Goal: Task Accomplishment & Management: Complete application form

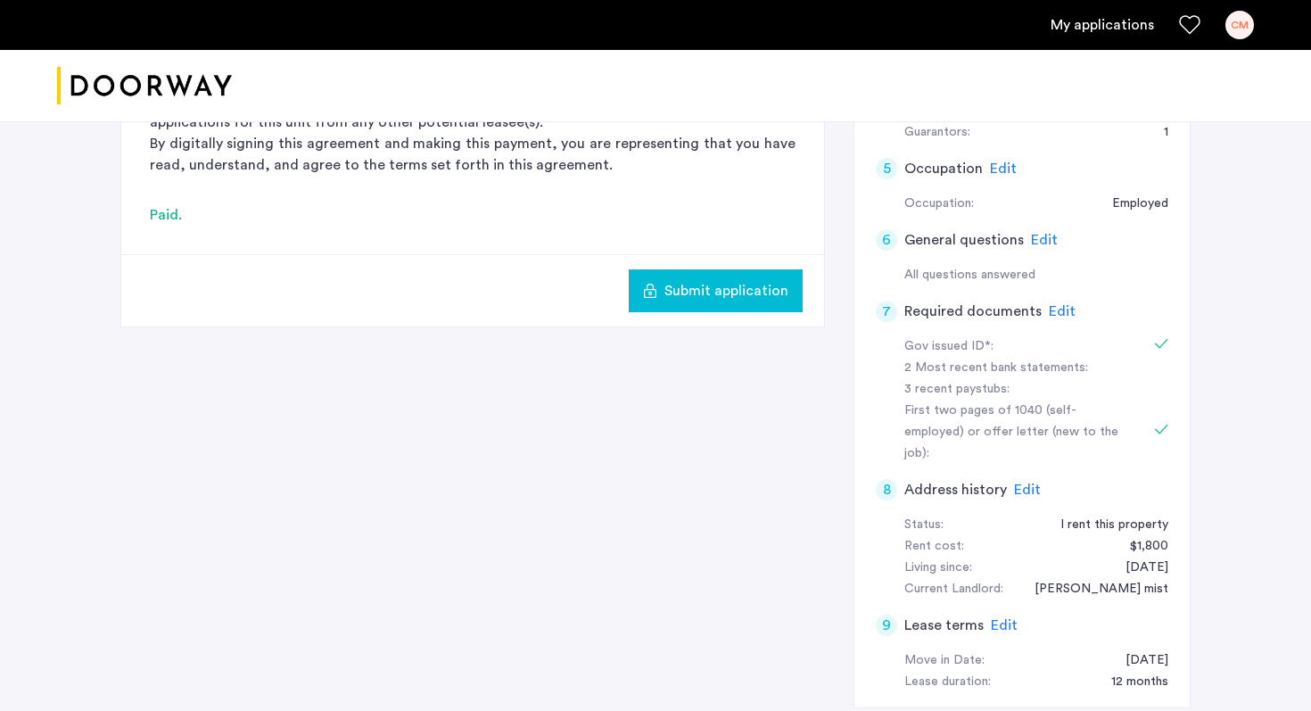
scroll to position [597, 0]
click at [742, 296] on span "Submit application" at bounding box center [726, 288] width 124 height 21
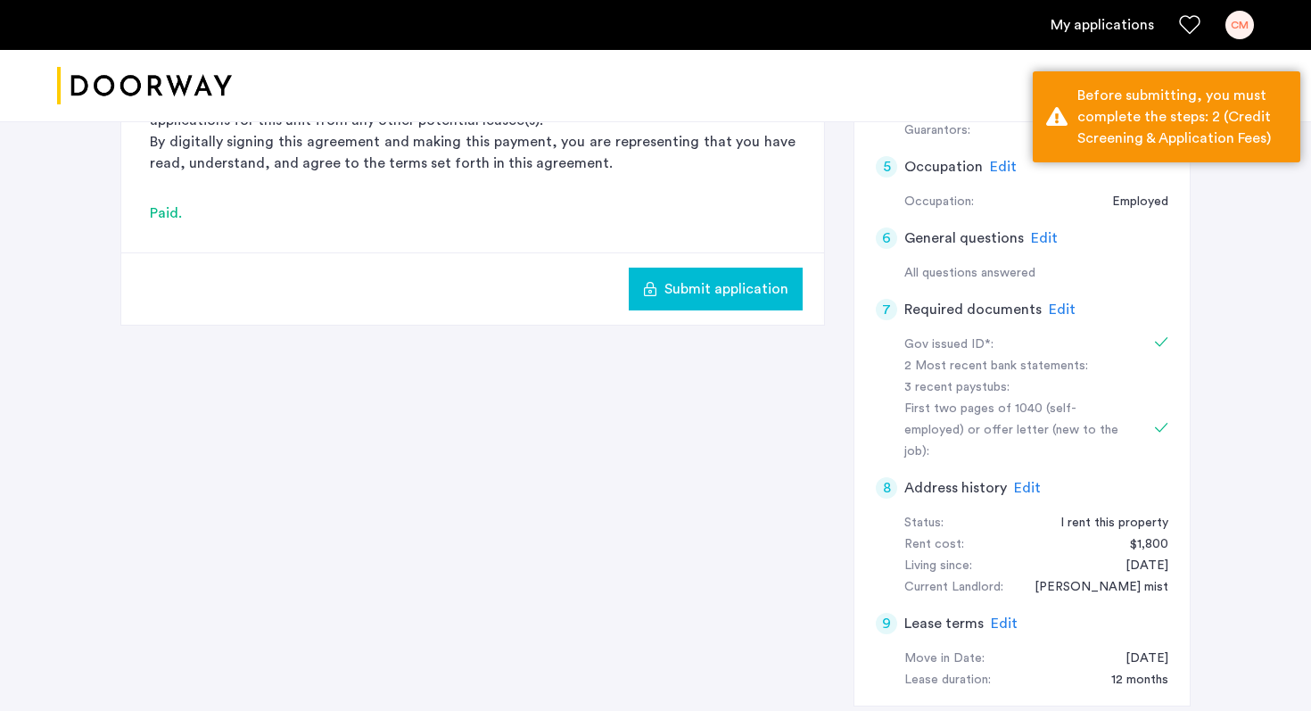
click at [742, 296] on span "Submit application" at bounding box center [726, 288] width 124 height 21
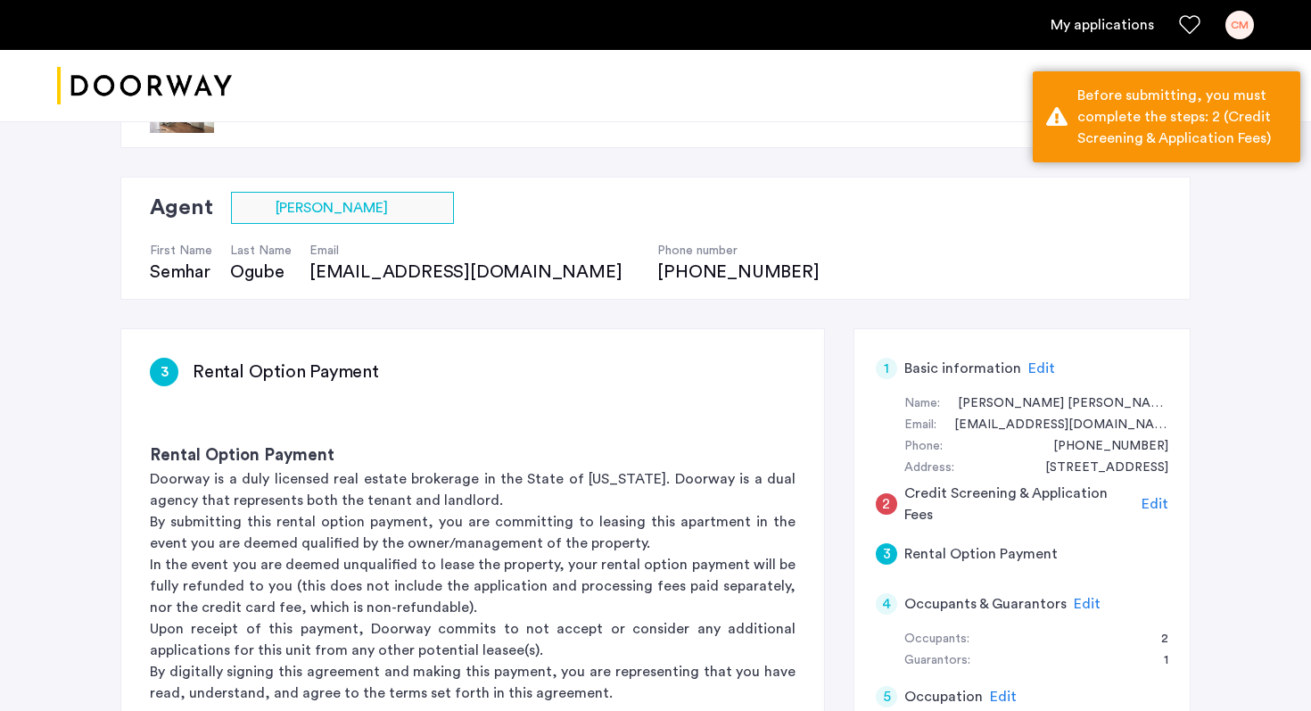
scroll to position [0, 0]
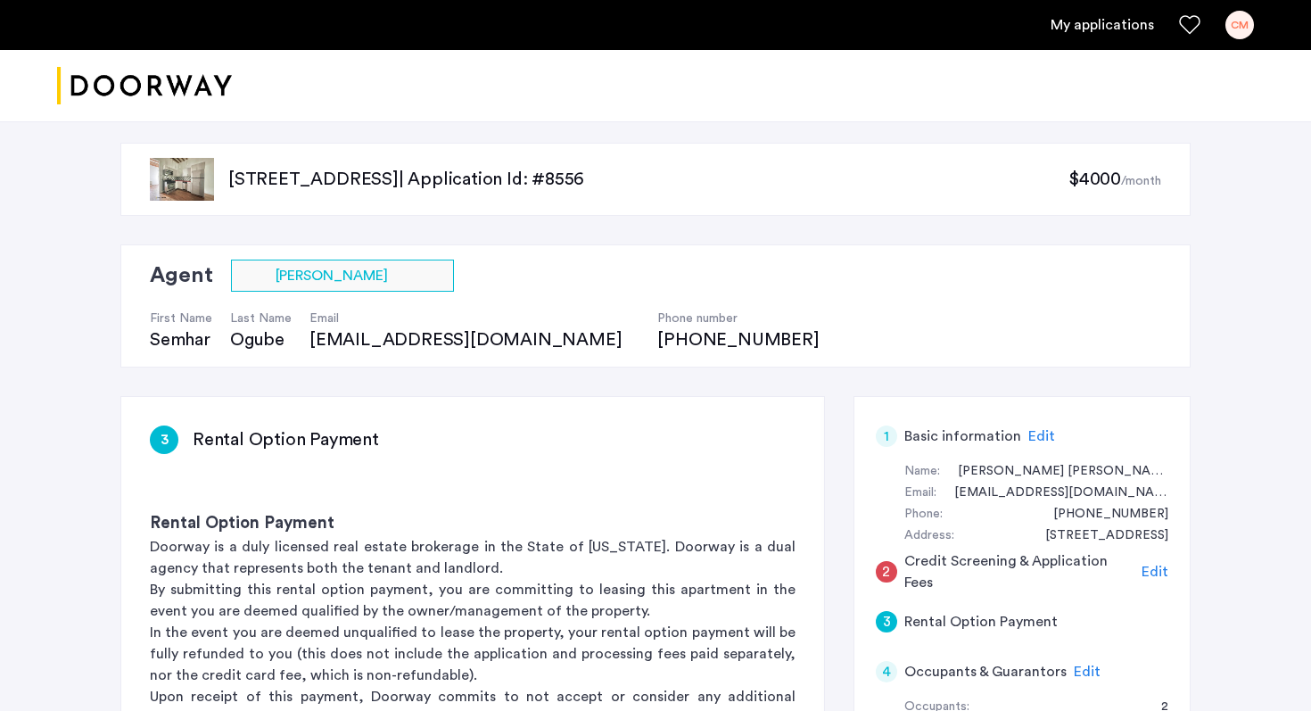
click at [1145, 574] on span "Edit" at bounding box center [1154, 571] width 27 height 14
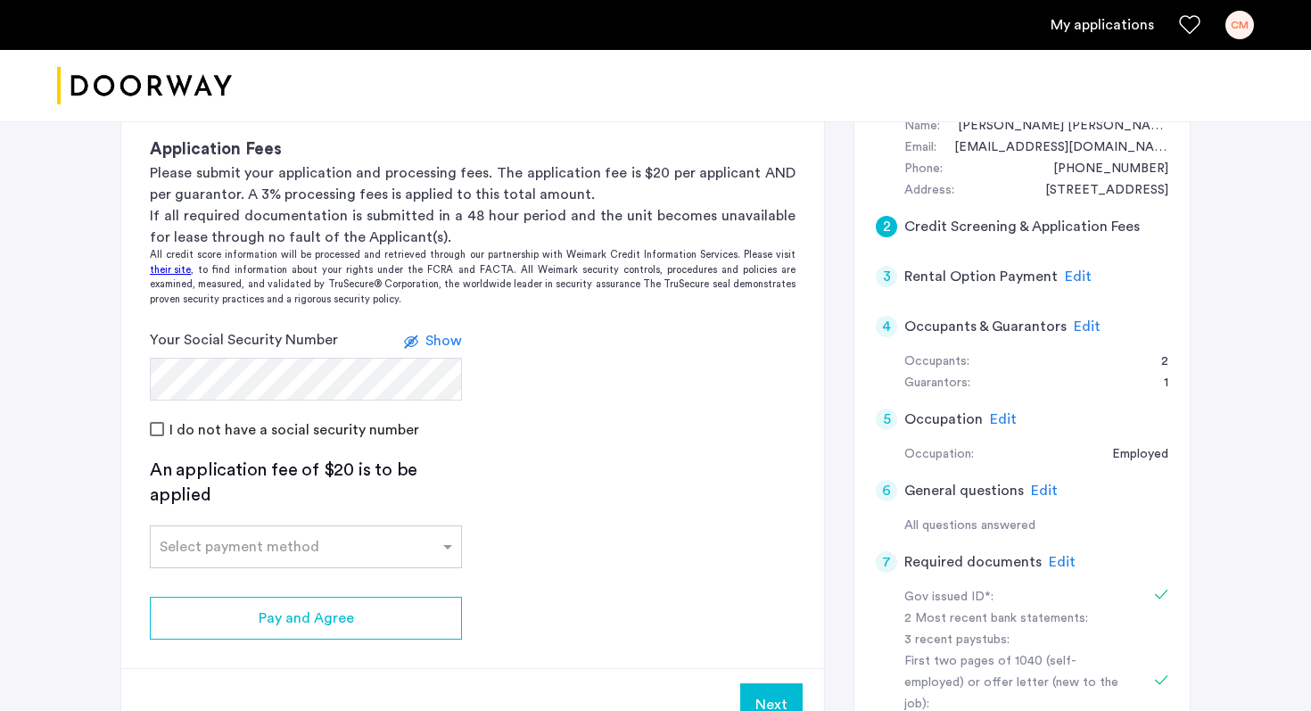
scroll to position [343, 0]
click at [420, 541] on div at bounding box center [306, 542] width 310 height 21
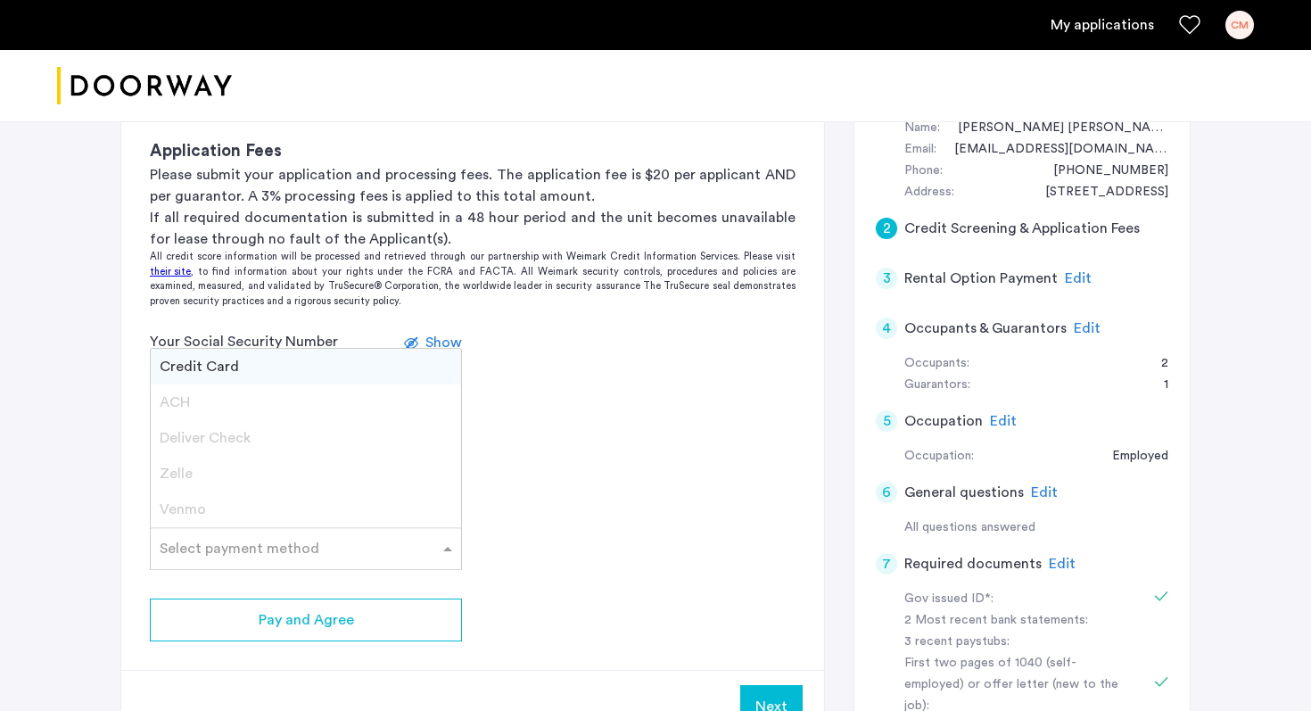
click at [269, 367] on div "Credit Card" at bounding box center [306, 367] width 310 height 36
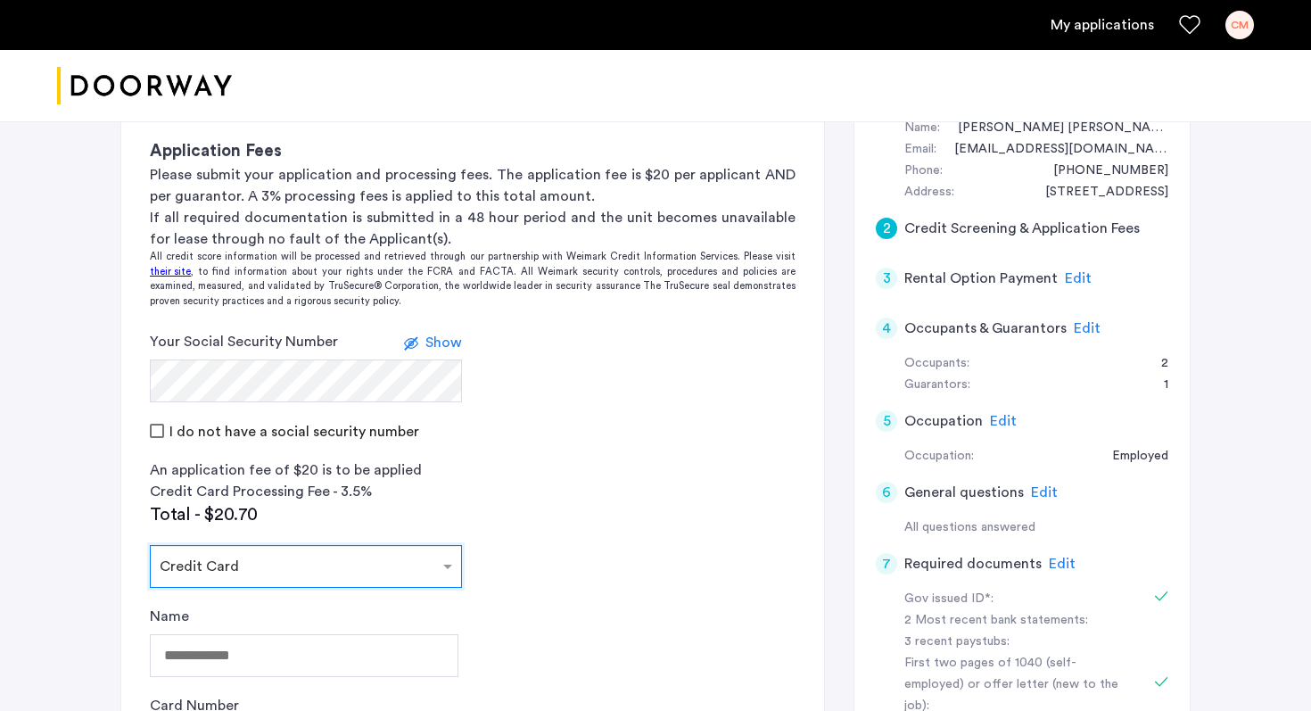
type input "*"
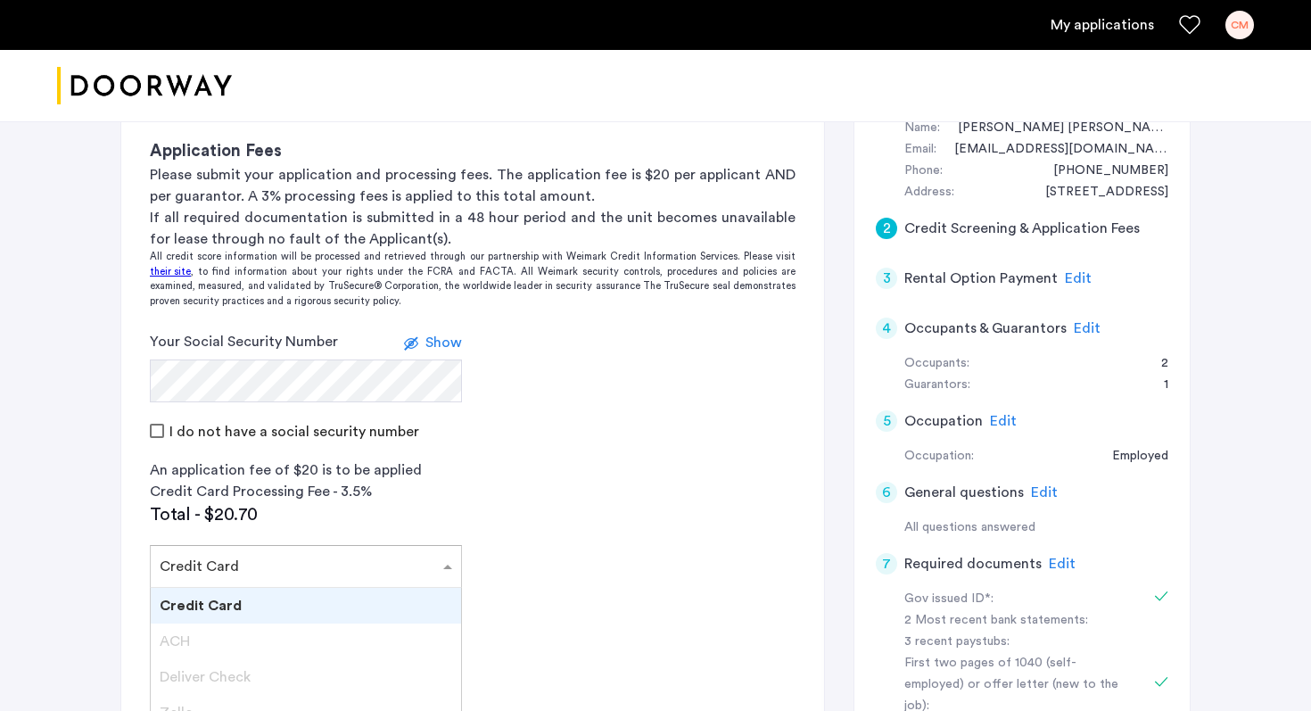
click at [365, 597] on div "Credit Card" at bounding box center [306, 606] width 310 height 36
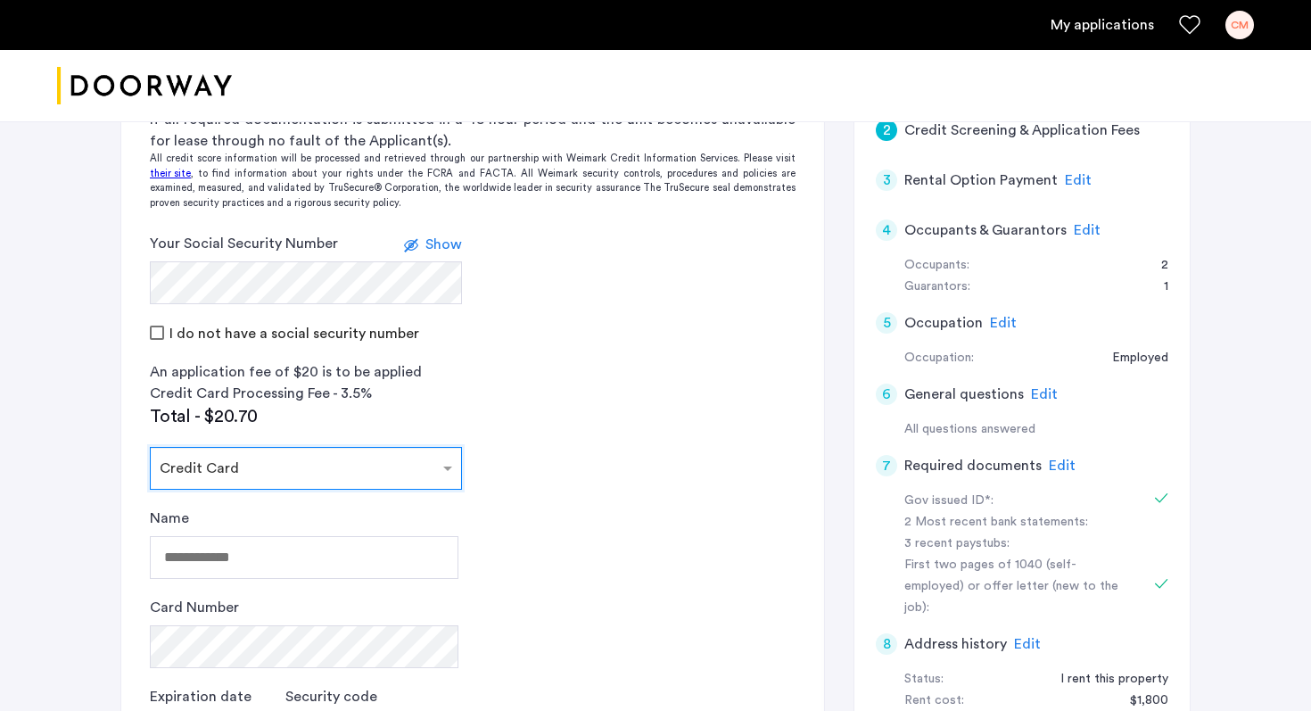
scroll to position [475, 0]
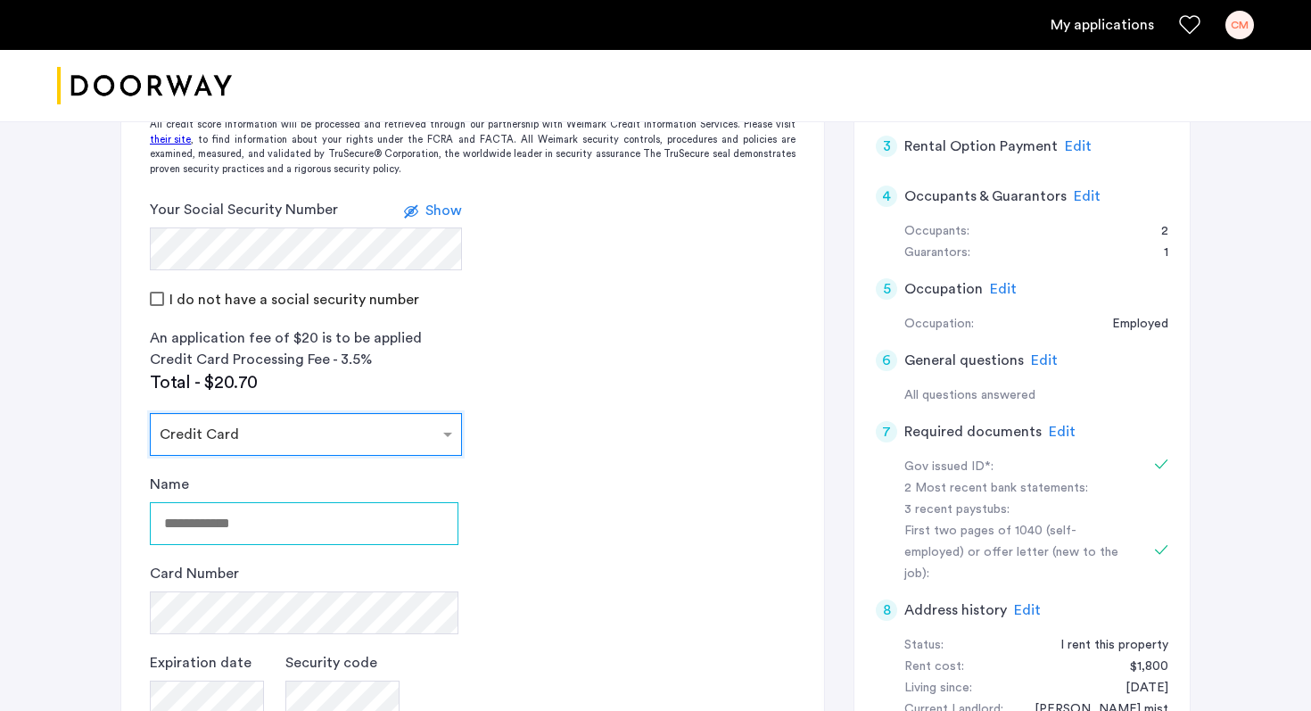
click at [329, 530] on input "Name" at bounding box center [304, 523] width 308 height 43
type input "**********"
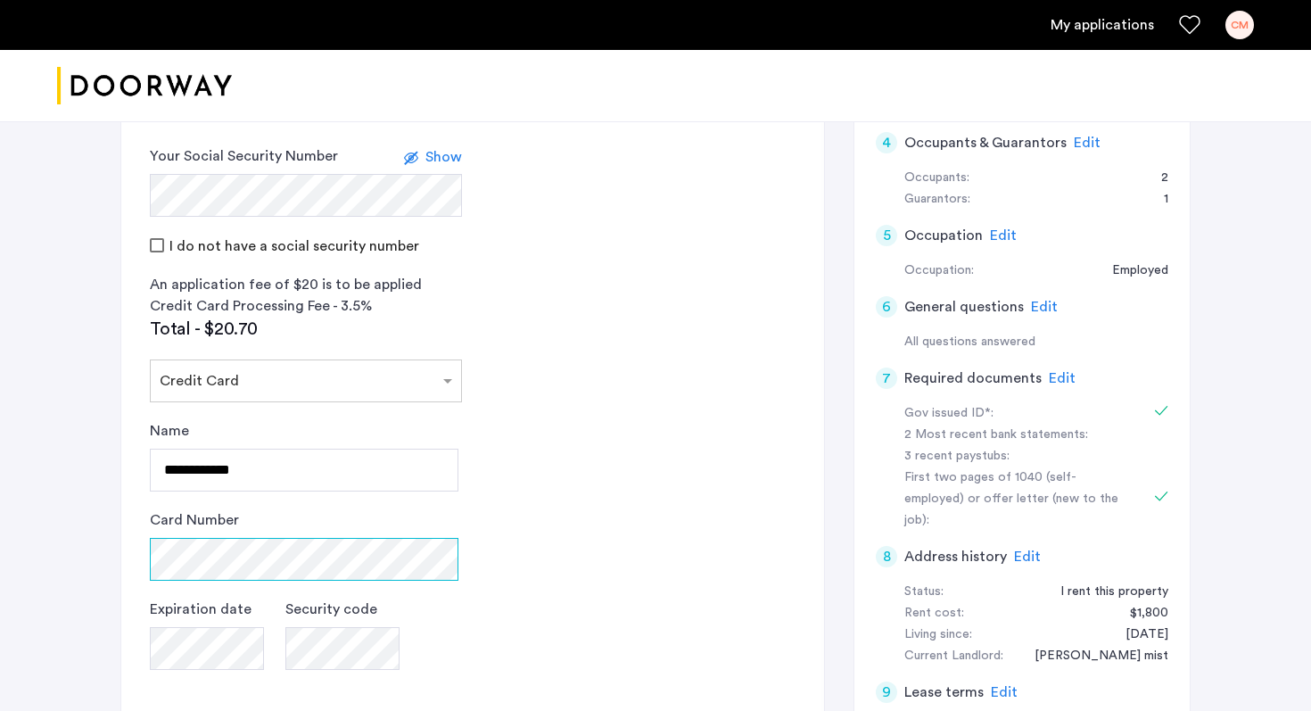
scroll to position [555, 0]
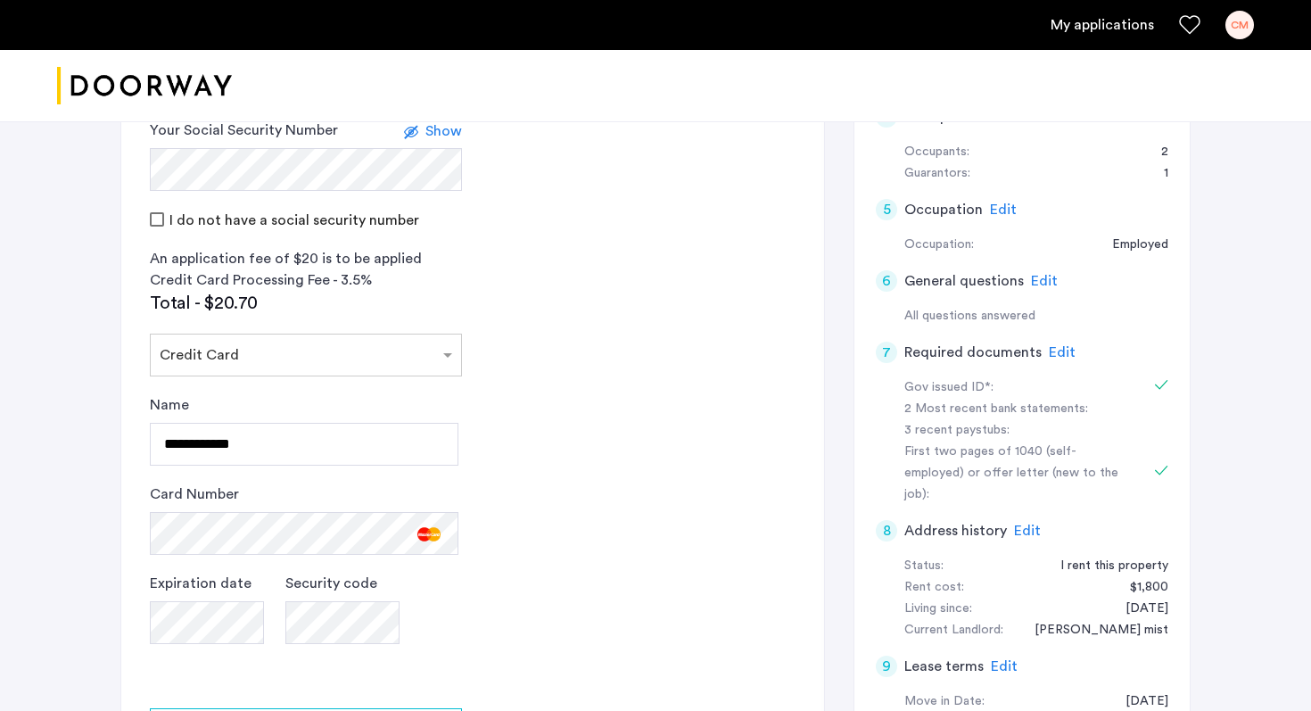
click at [622, 538] on app-credit-screening "2 Credit Screening & Application Fees Application Fees Please submit your appli…" at bounding box center [472, 346] width 703 height 1009
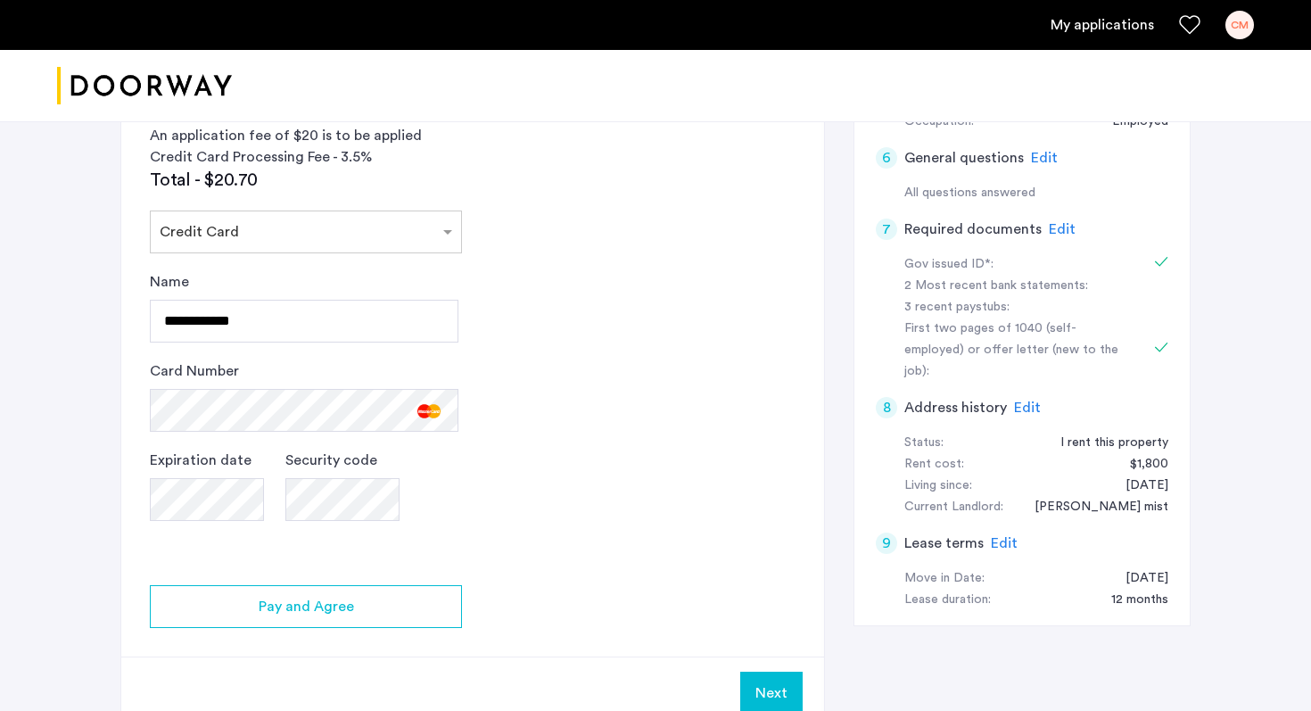
scroll to position [844, 0]
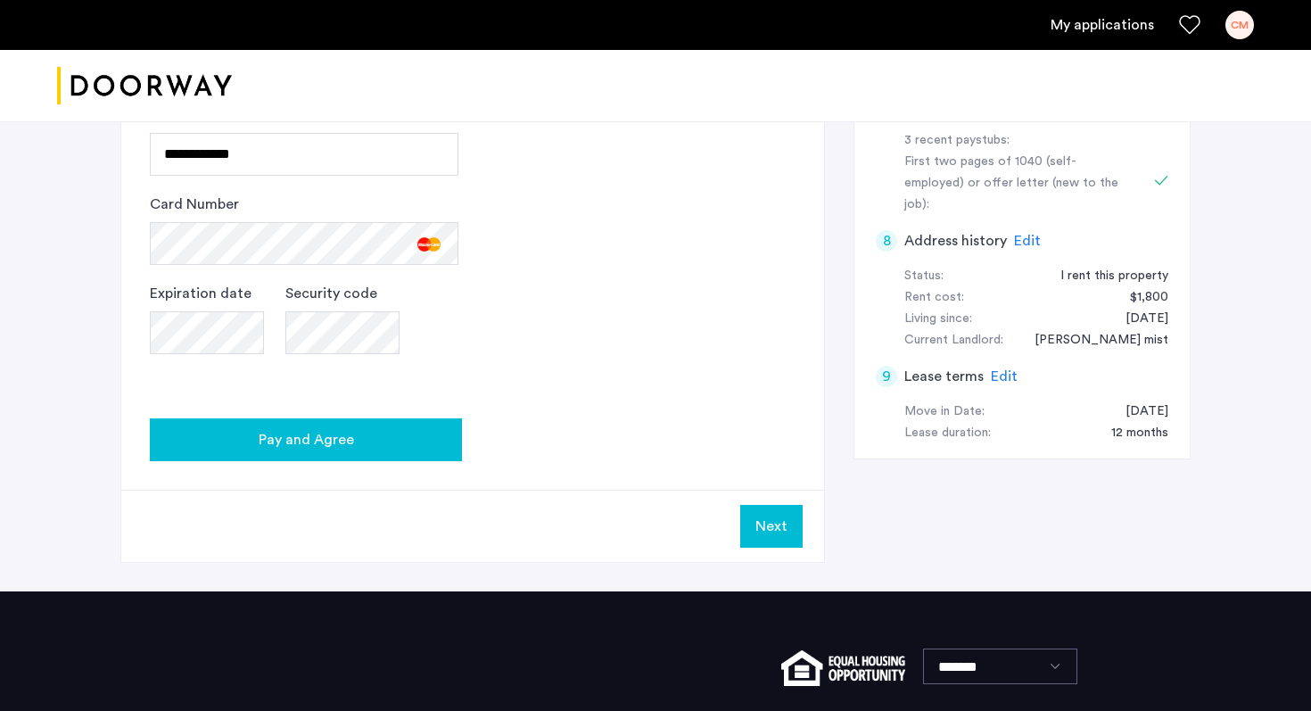
click at [361, 432] on div "Pay and Agree" at bounding box center [306, 439] width 284 height 21
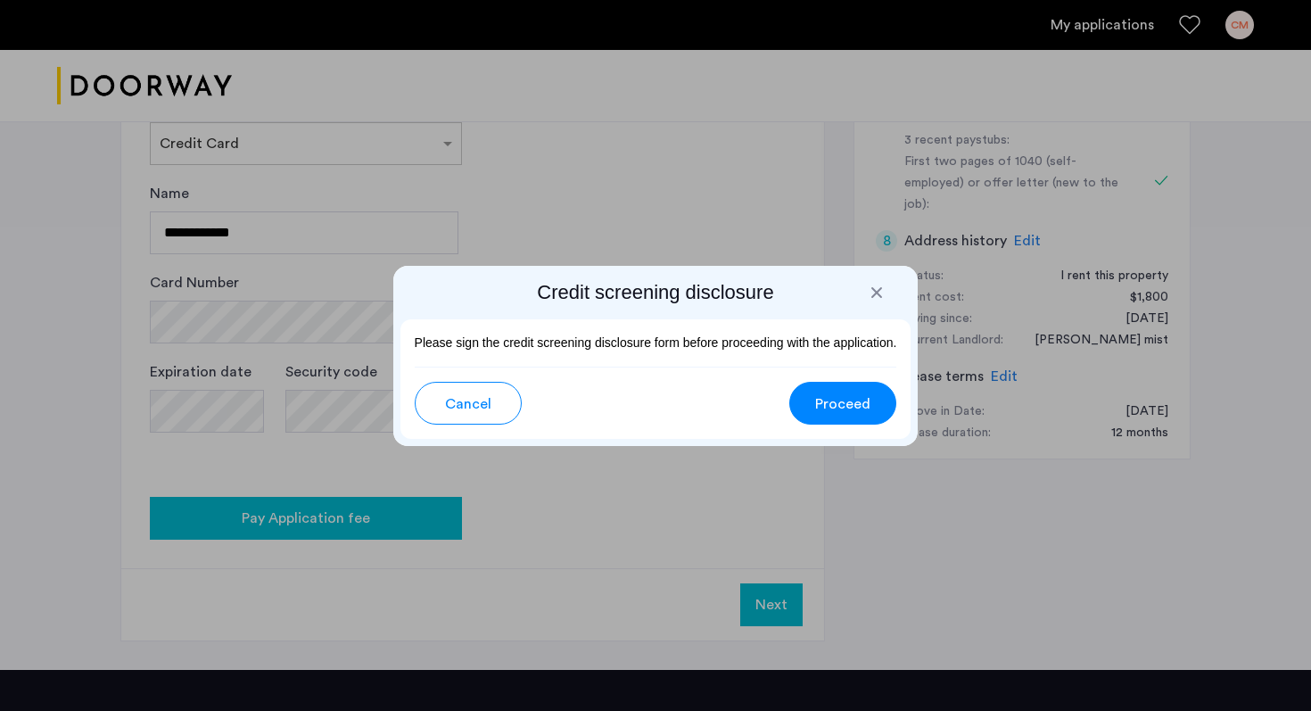
scroll to position [0, 0]
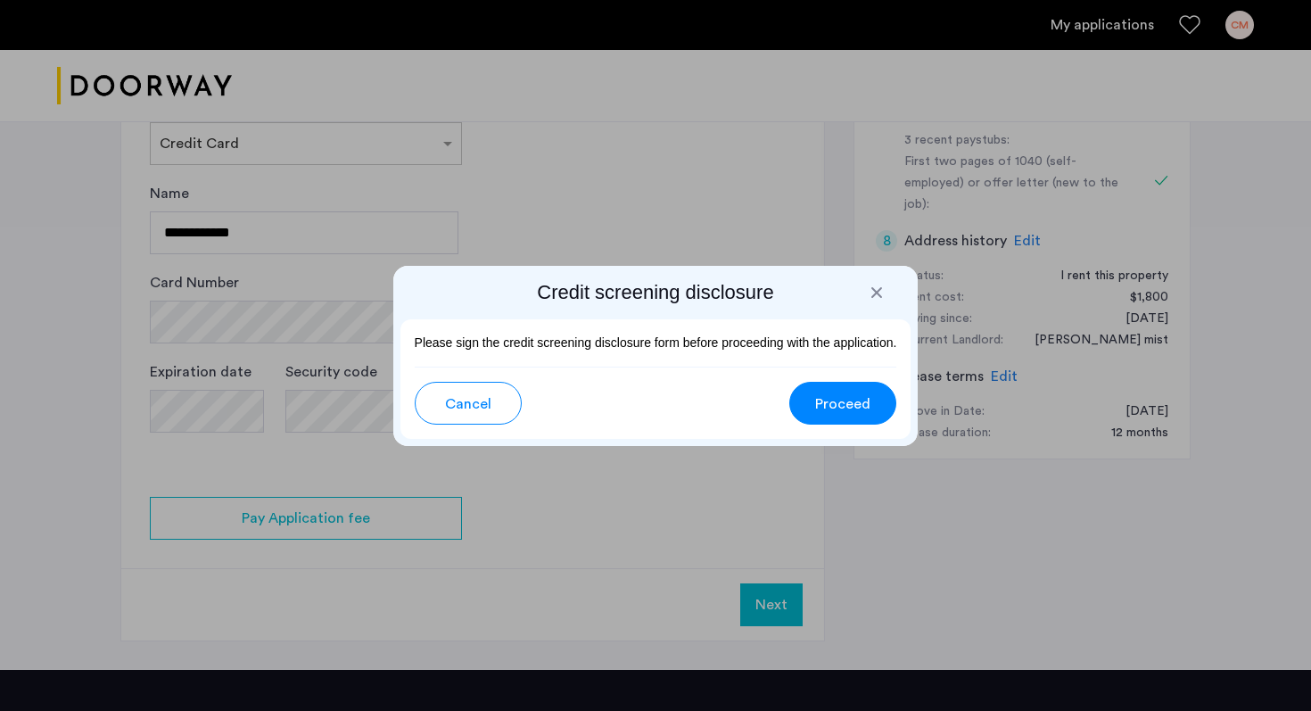
click at [832, 400] on span "Proceed" at bounding box center [842, 403] width 55 height 21
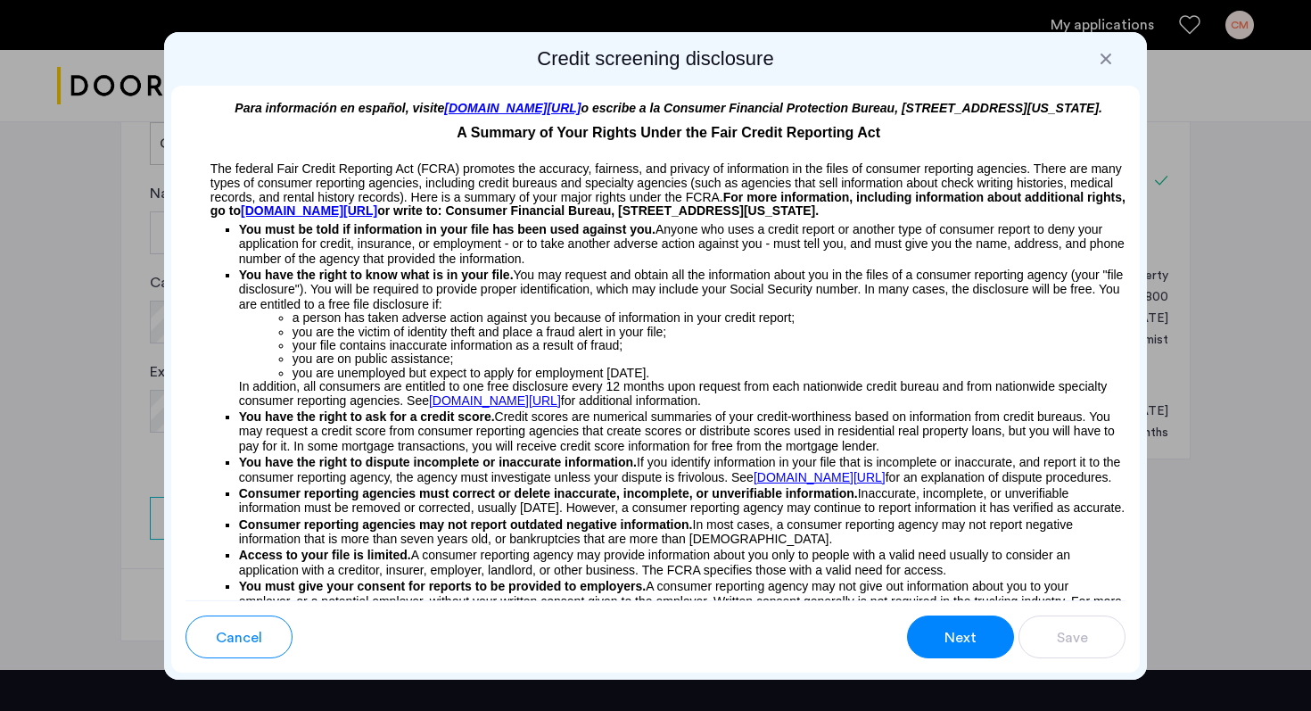
click at [982, 645] on button "Next" at bounding box center [960, 636] width 107 height 43
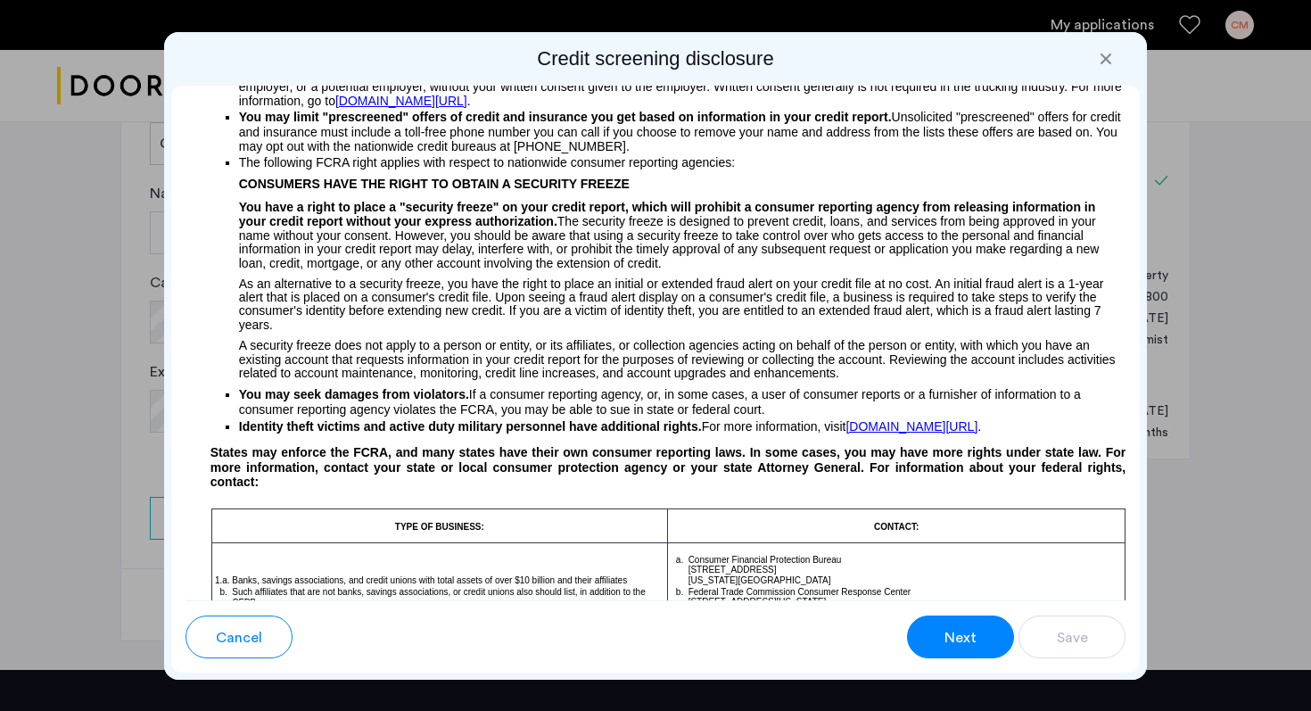
click at [988, 662] on div "Cancel Next Save" at bounding box center [655, 636] width 969 height 72
click at [971, 638] on span "Next" at bounding box center [960, 637] width 32 height 21
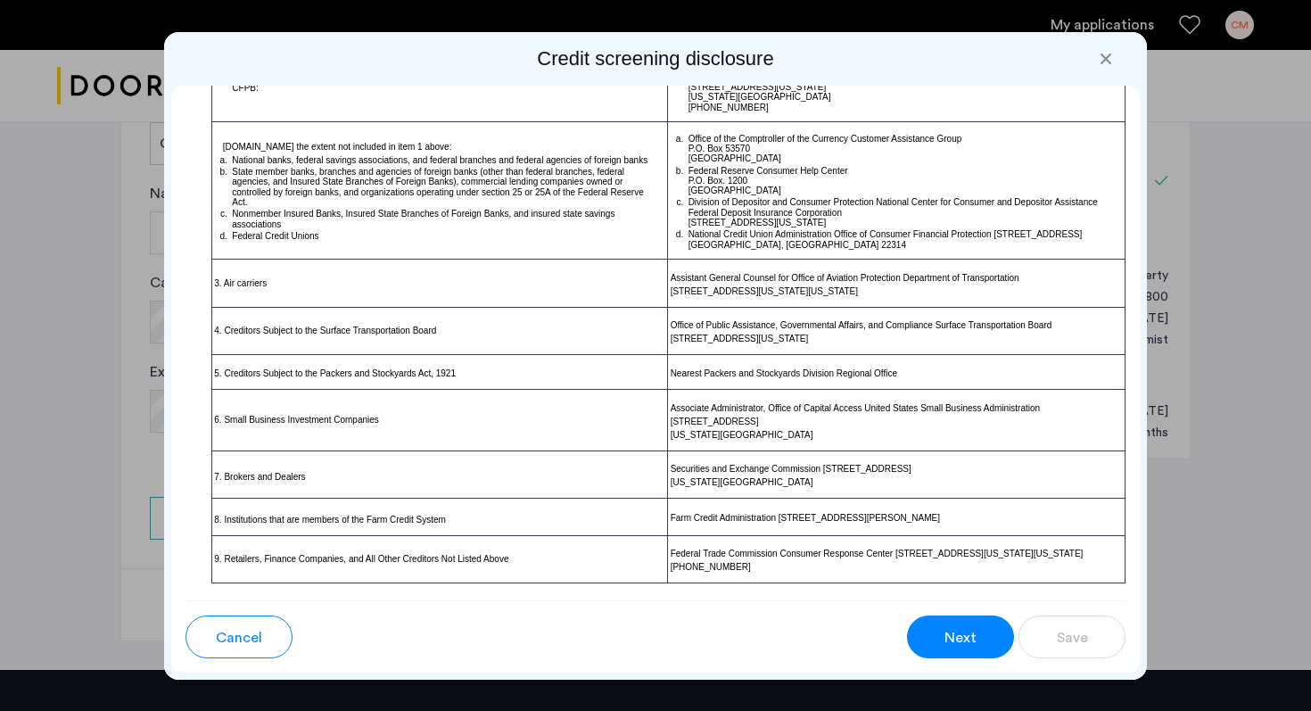
click at [971, 638] on span "Next" at bounding box center [960, 637] width 32 height 21
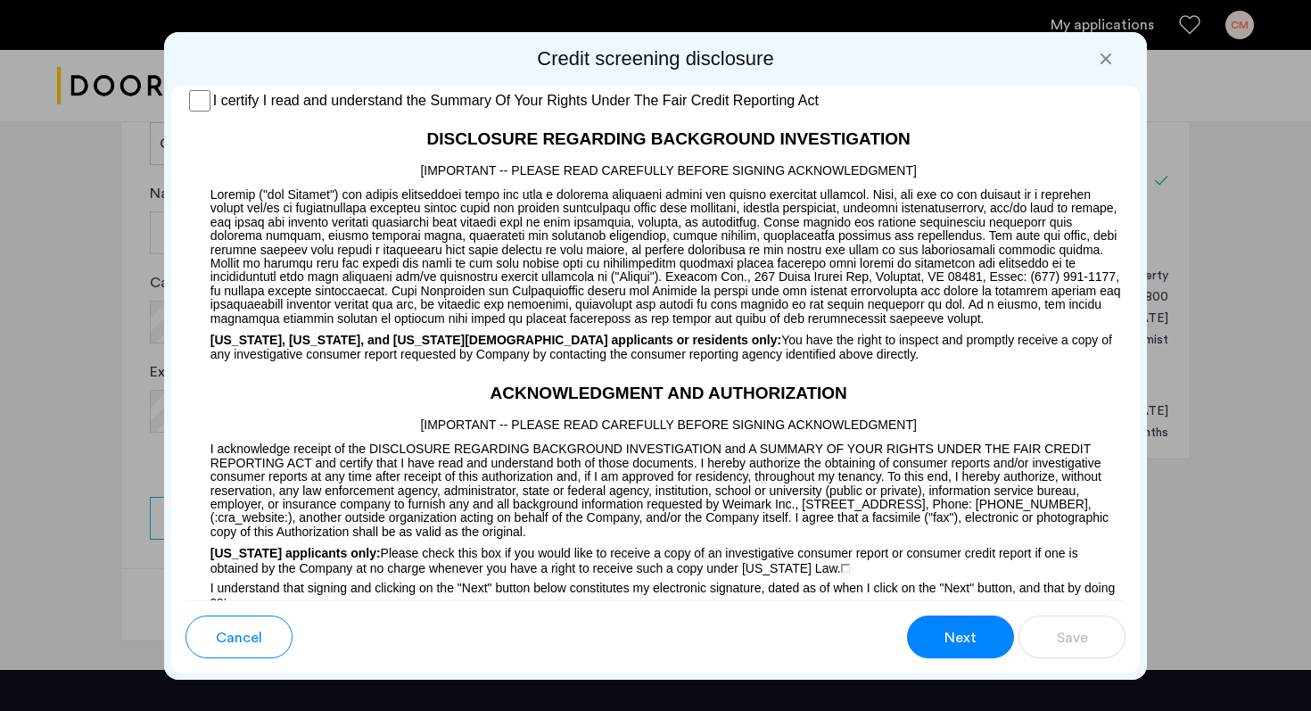
click at [971, 638] on span "Next" at bounding box center [960, 637] width 32 height 21
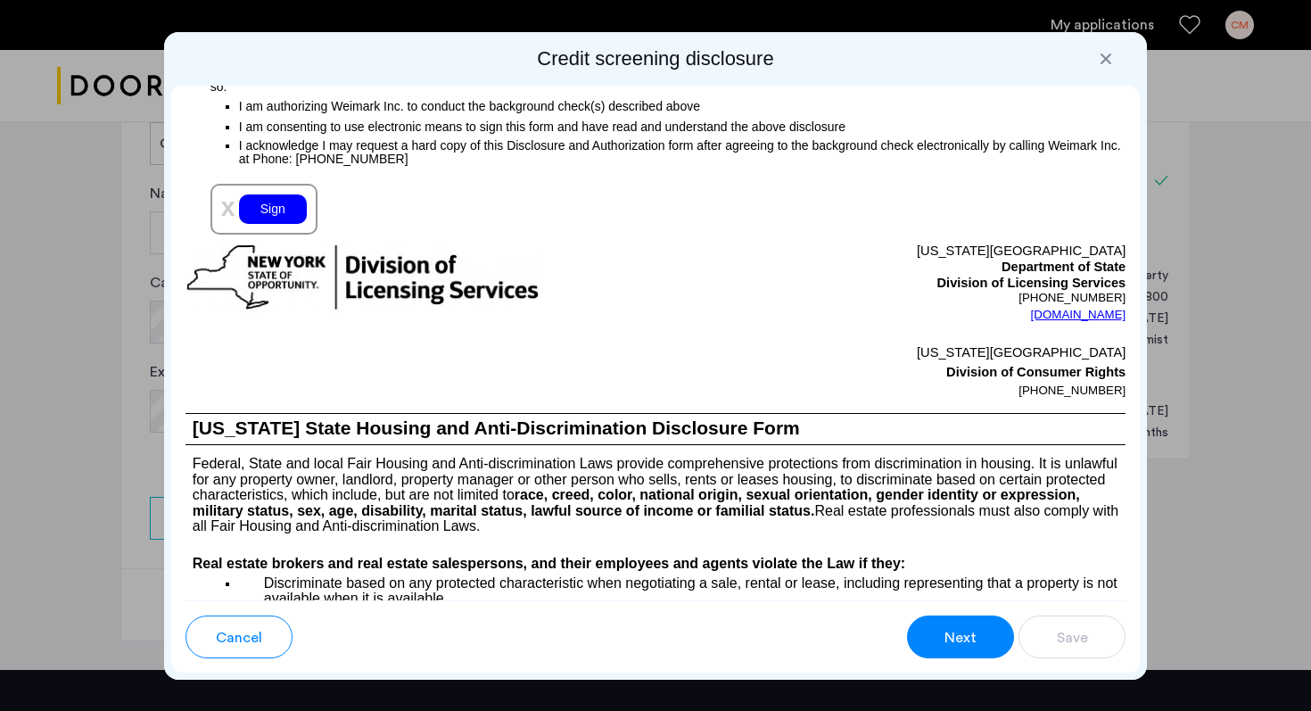
click at [971, 638] on span "Next" at bounding box center [960, 637] width 32 height 21
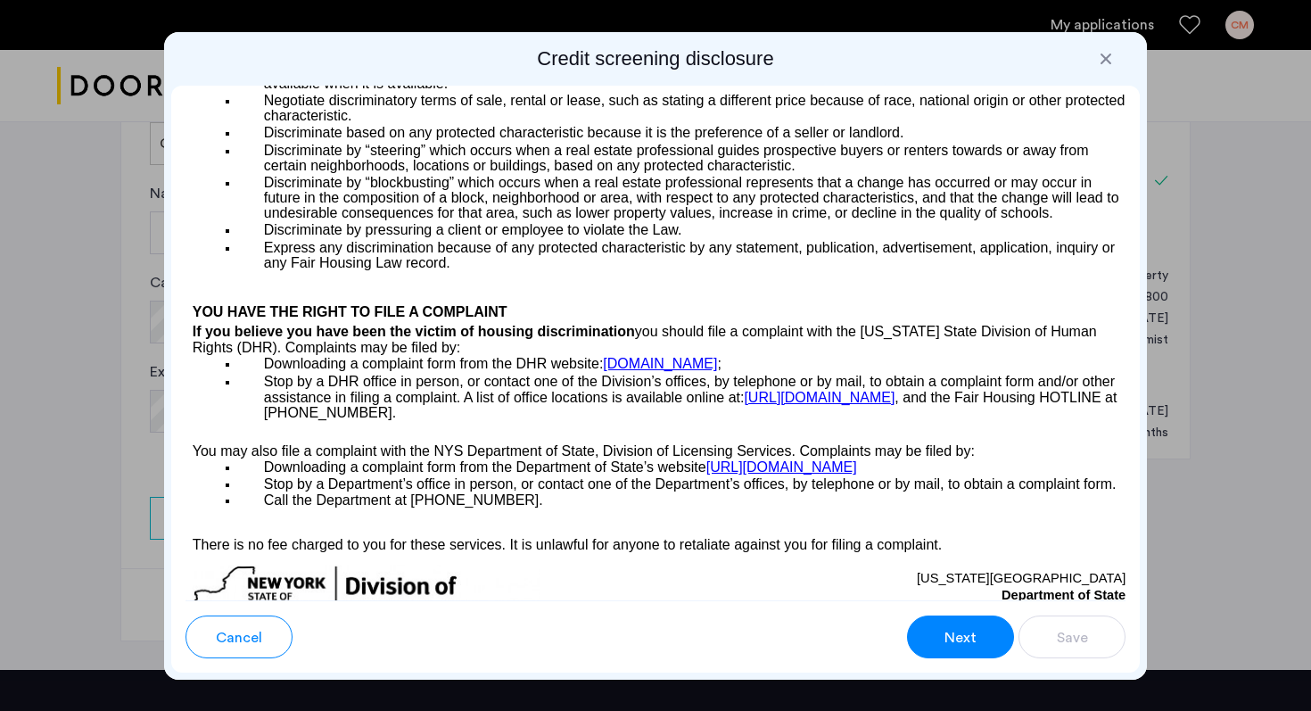
click at [971, 638] on span "Next" at bounding box center [960, 637] width 32 height 21
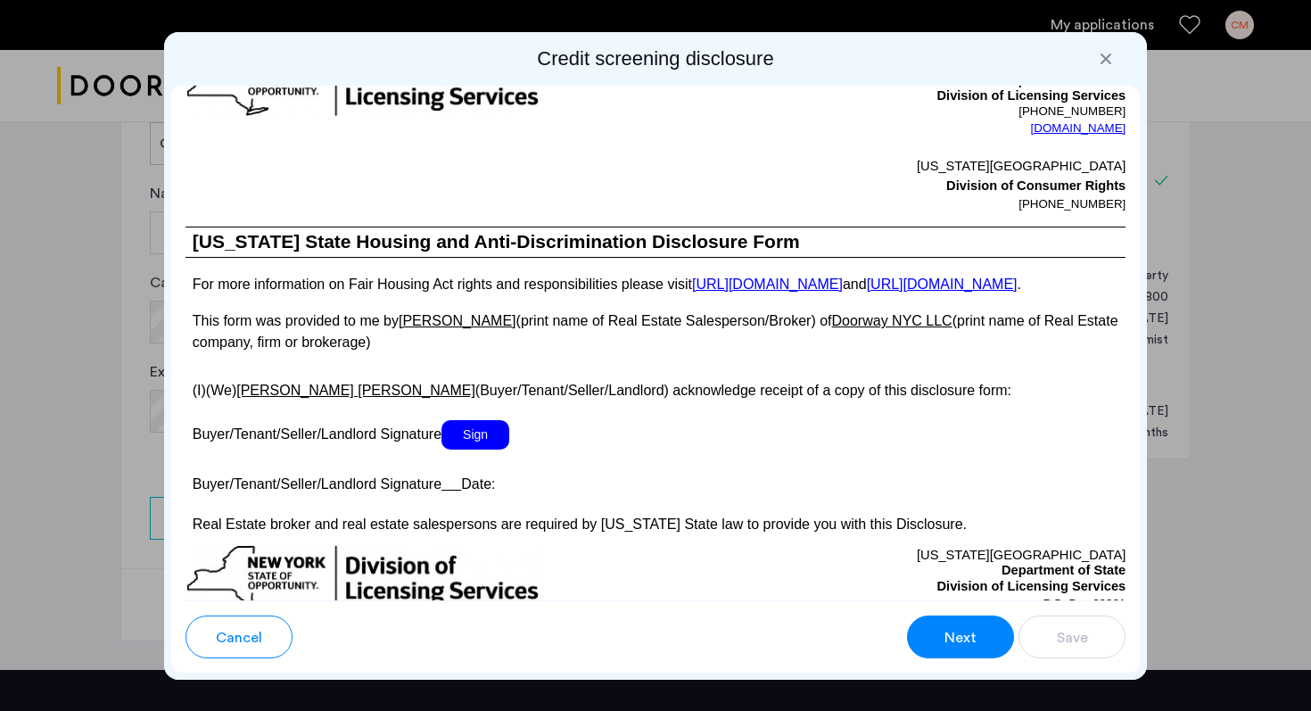
click at [467, 449] on span "Sign" at bounding box center [475, 434] width 68 height 29
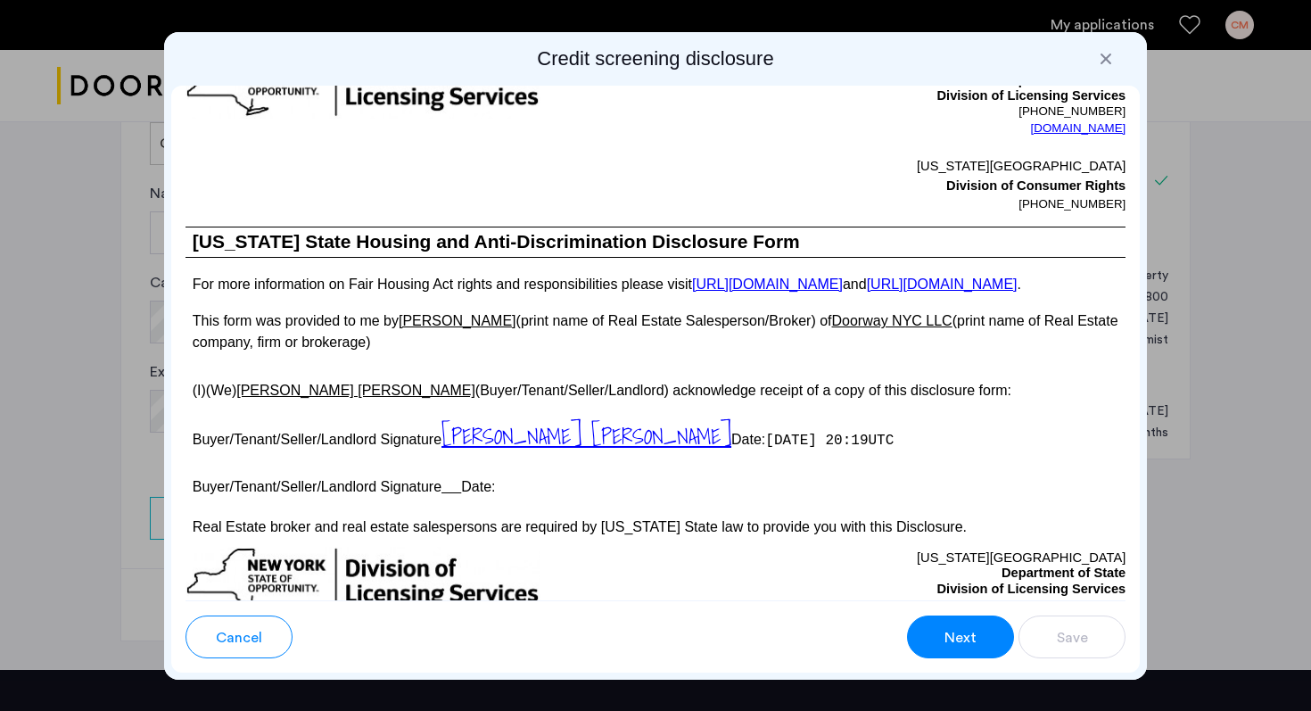
click at [969, 648] on button "Next" at bounding box center [960, 636] width 107 height 43
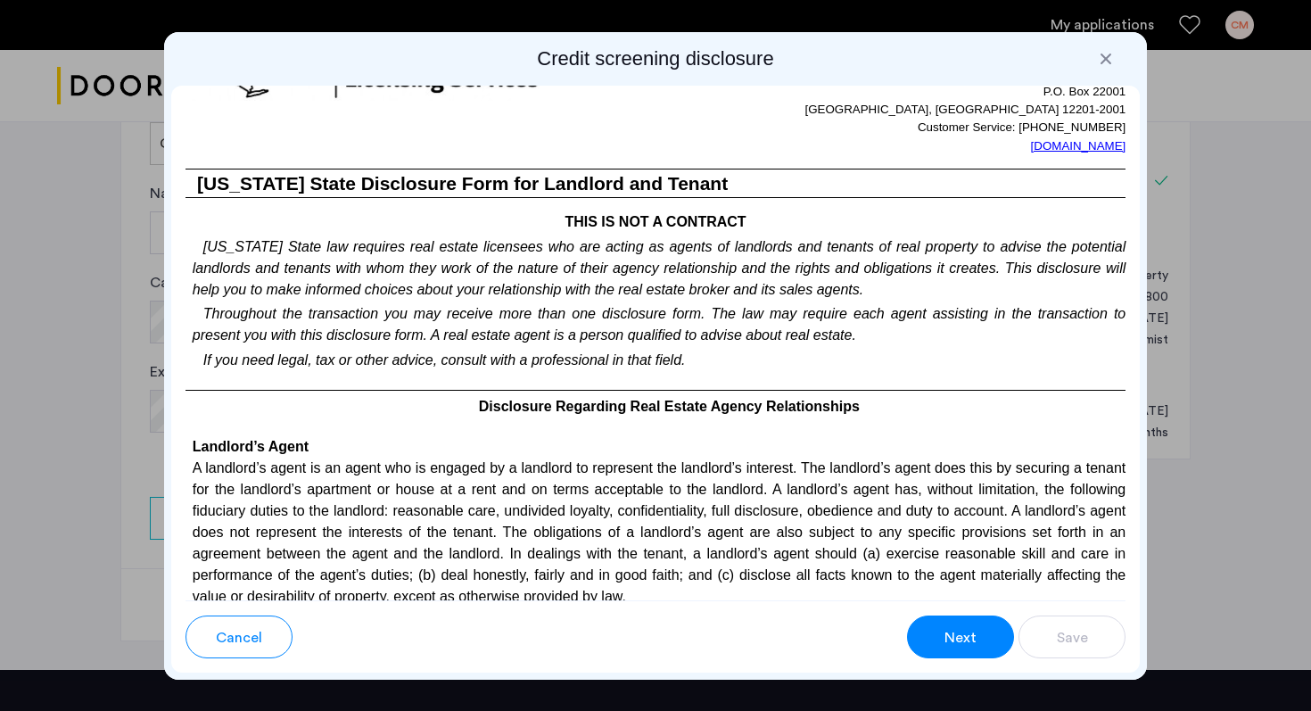
click at [969, 648] on button "Next" at bounding box center [960, 636] width 107 height 43
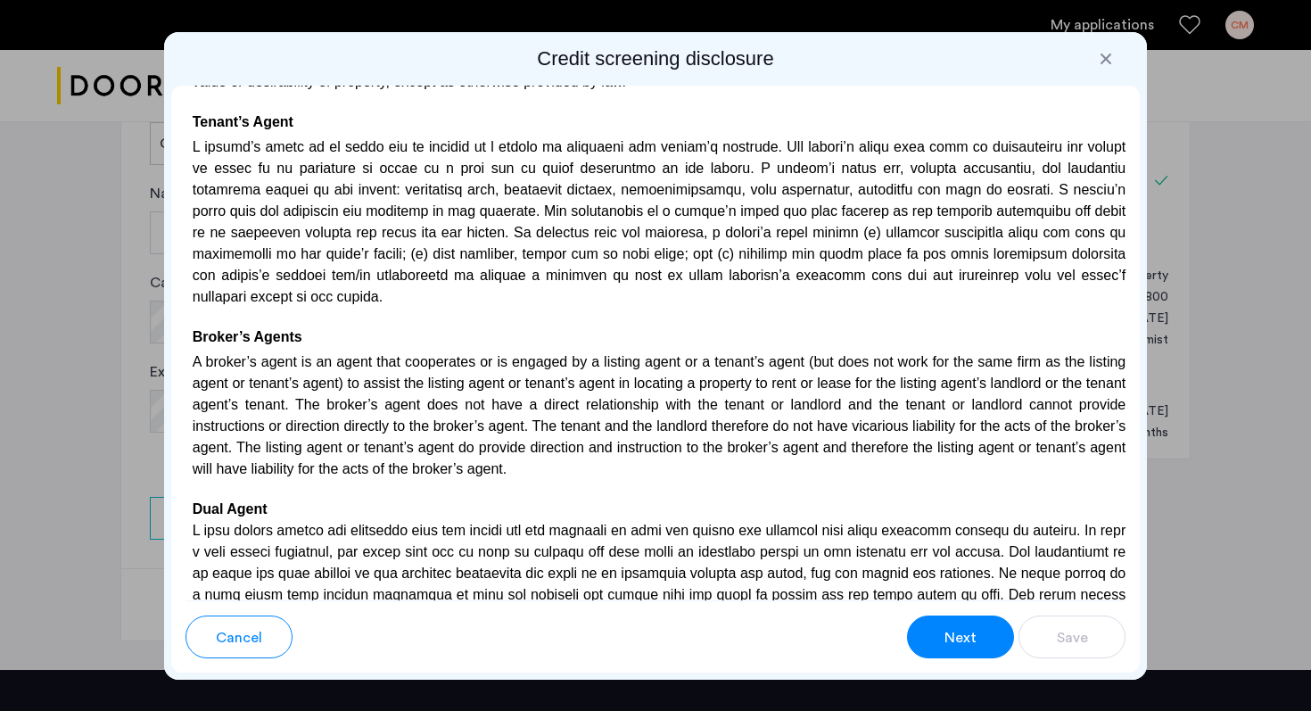
click at [969, 648] on button "Next" at bounding box center [960, 636] width 107 height 43
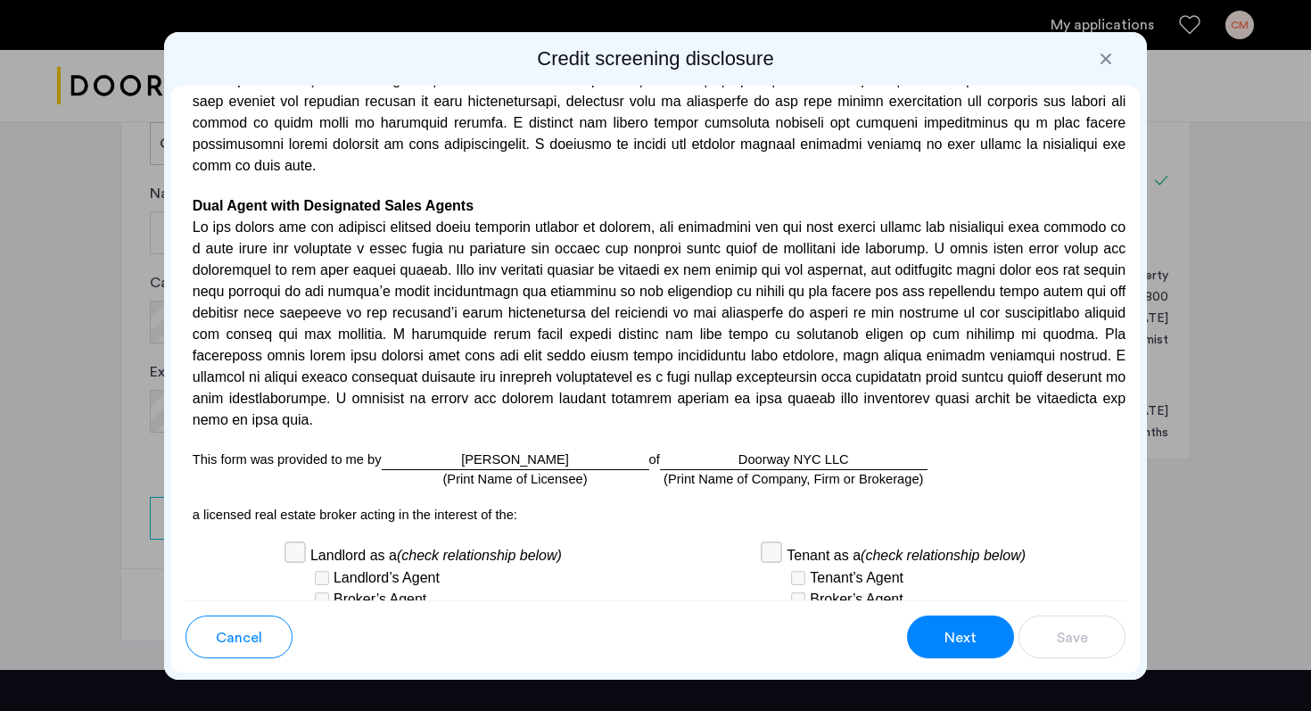
click at [969, 648] on button "Next" at bounding box center [960, 636] width 107 height 43
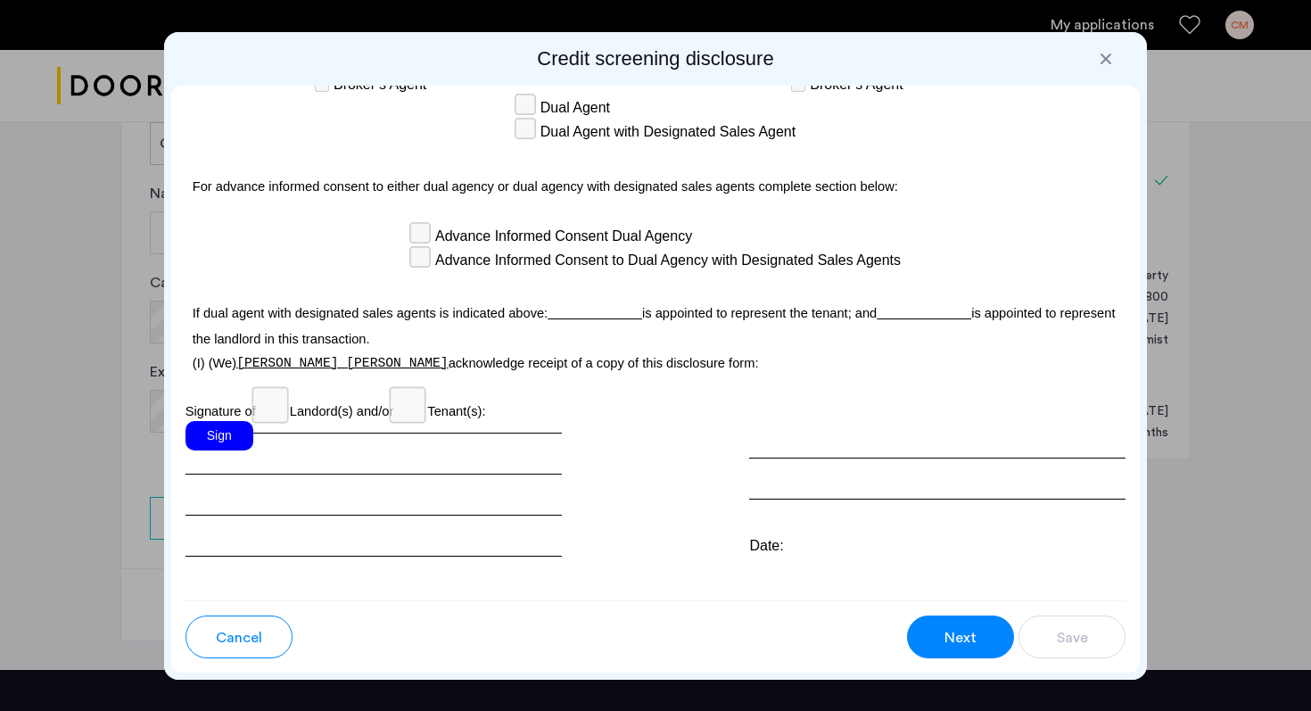
click at [969, 648] on button "Next" at bounding box center [960, 636] width 107 height 43
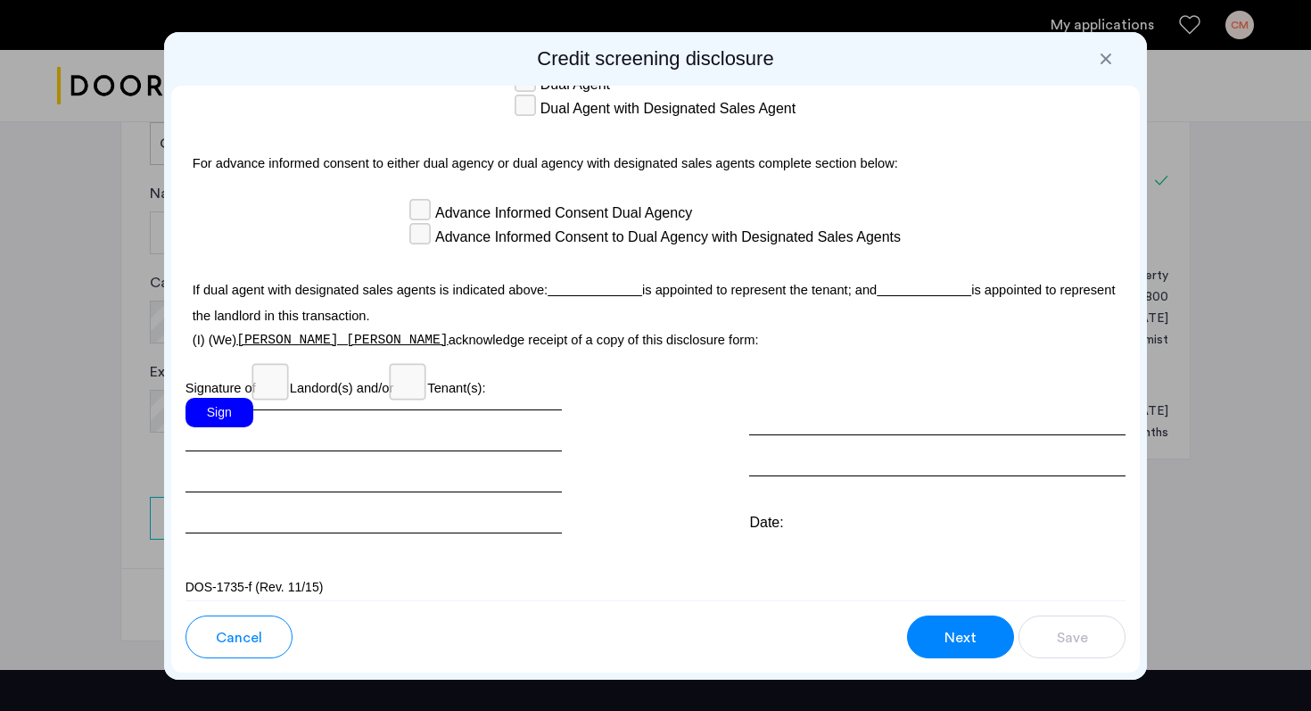
click at [241, 398] on div "Sign" at bounding box center [219, 412] width 68 height 29
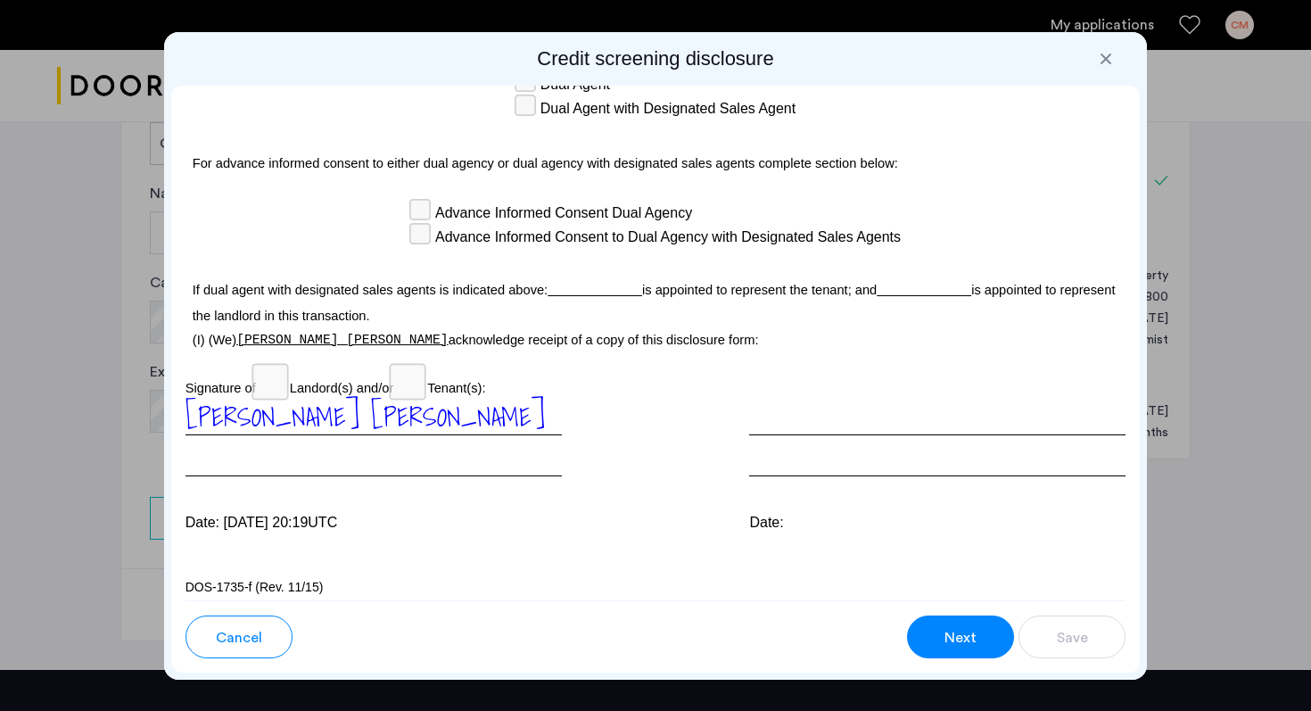
click at [952, 635] on span "Next" at bounding box center [960, 637] width 32 height 21
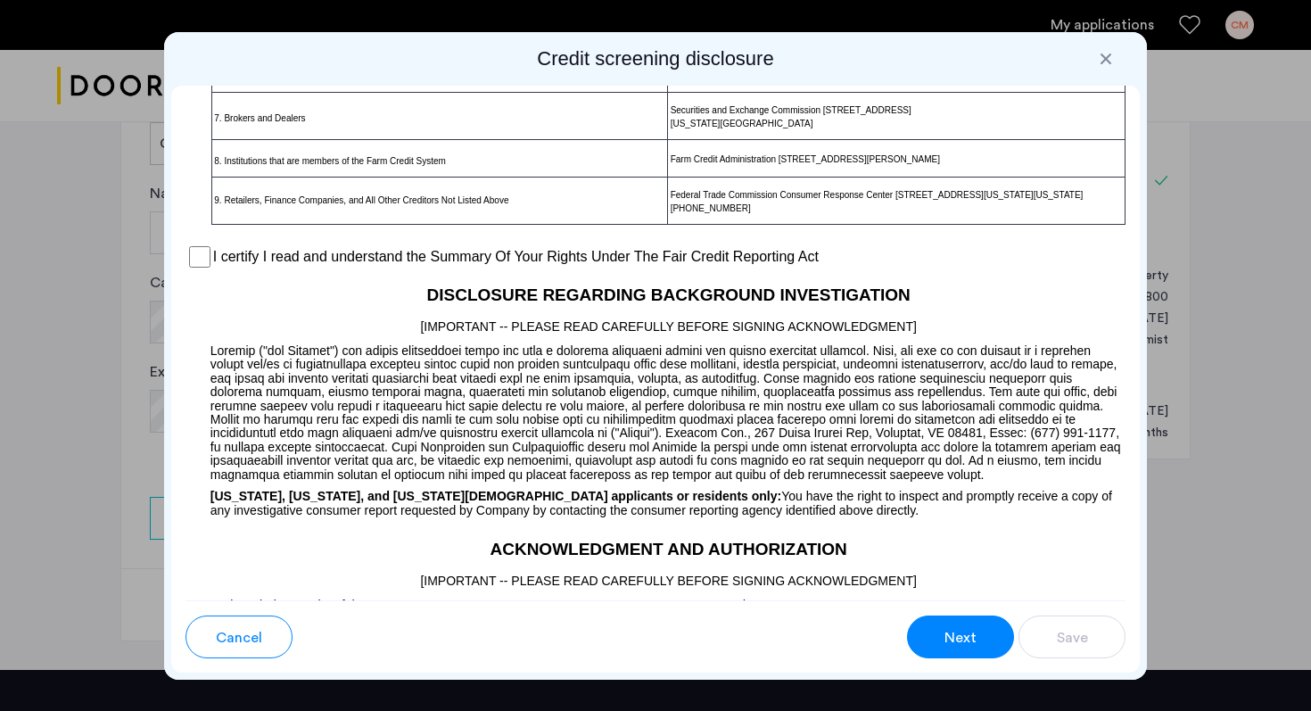
scroll to position [1350, 0]
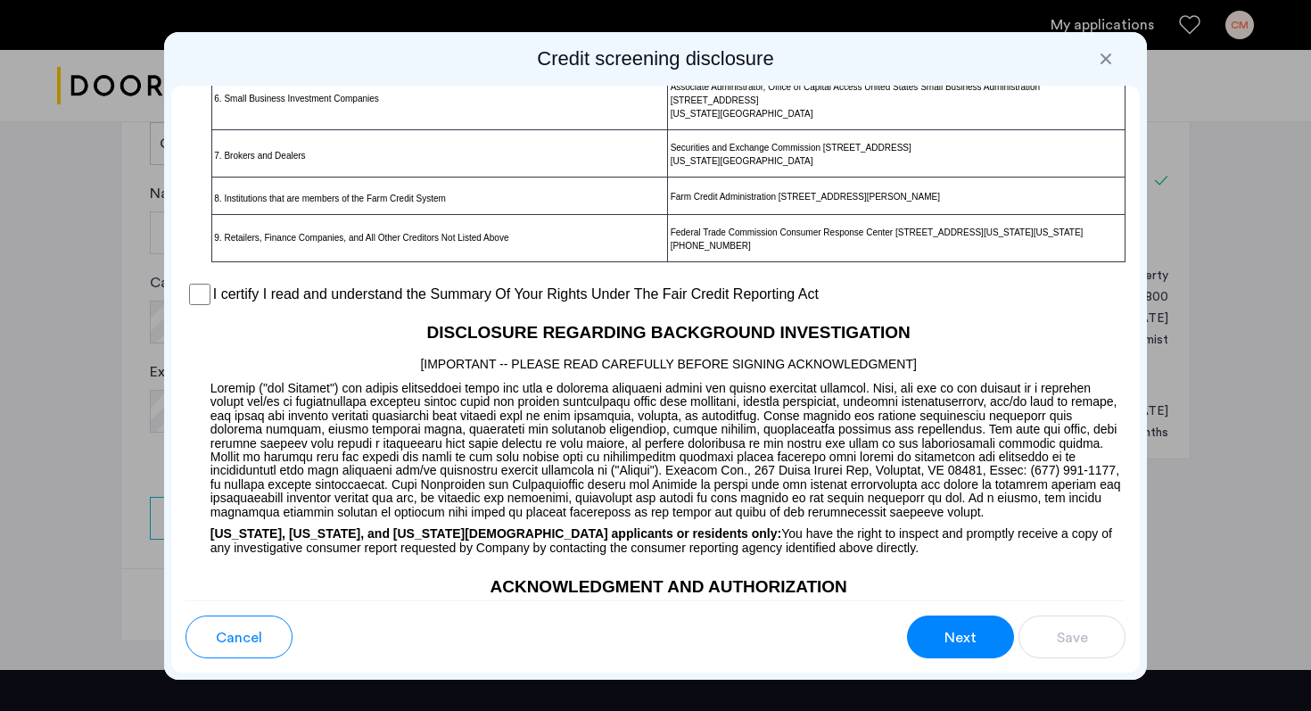
click at [245, 305] on label "I certify I read and understand the Summary Of Your Rights Under The Fair Credi…" at bounding box center [515, 294] width 605 height 21
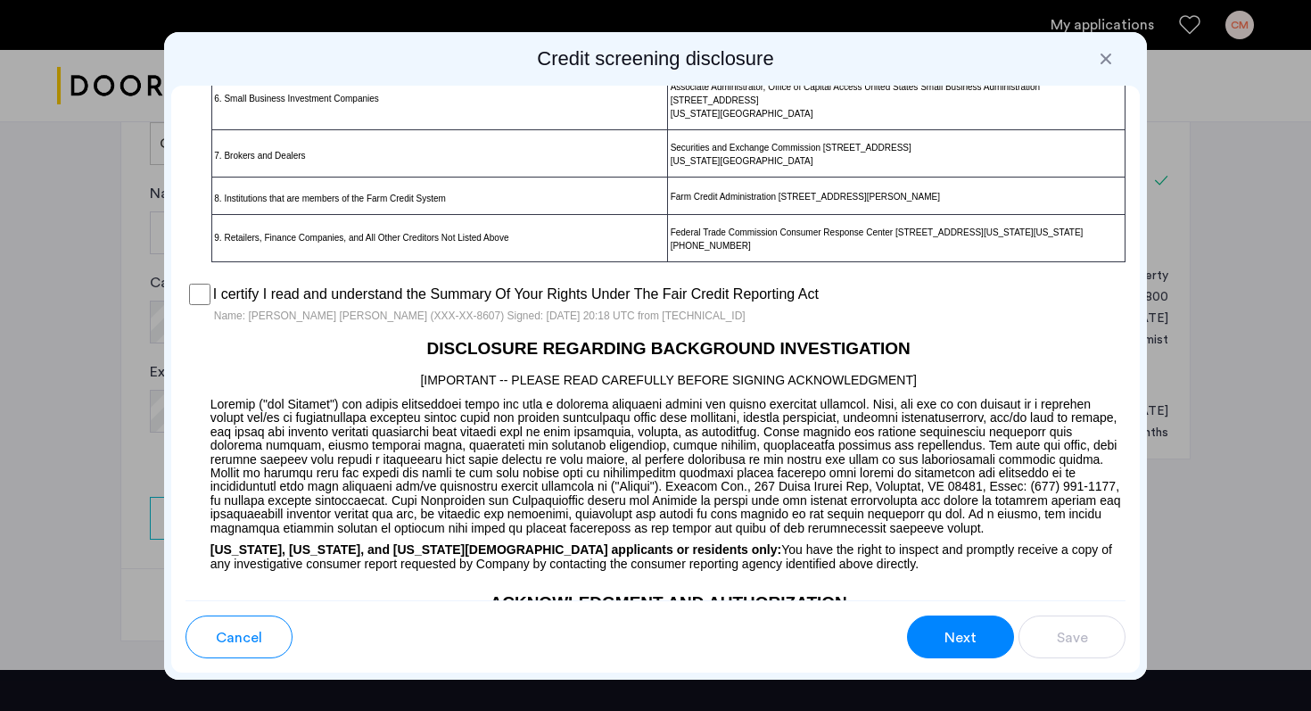
click at [981, 648] on button "Next" at bounding box center [960, 636] width 107 height 43
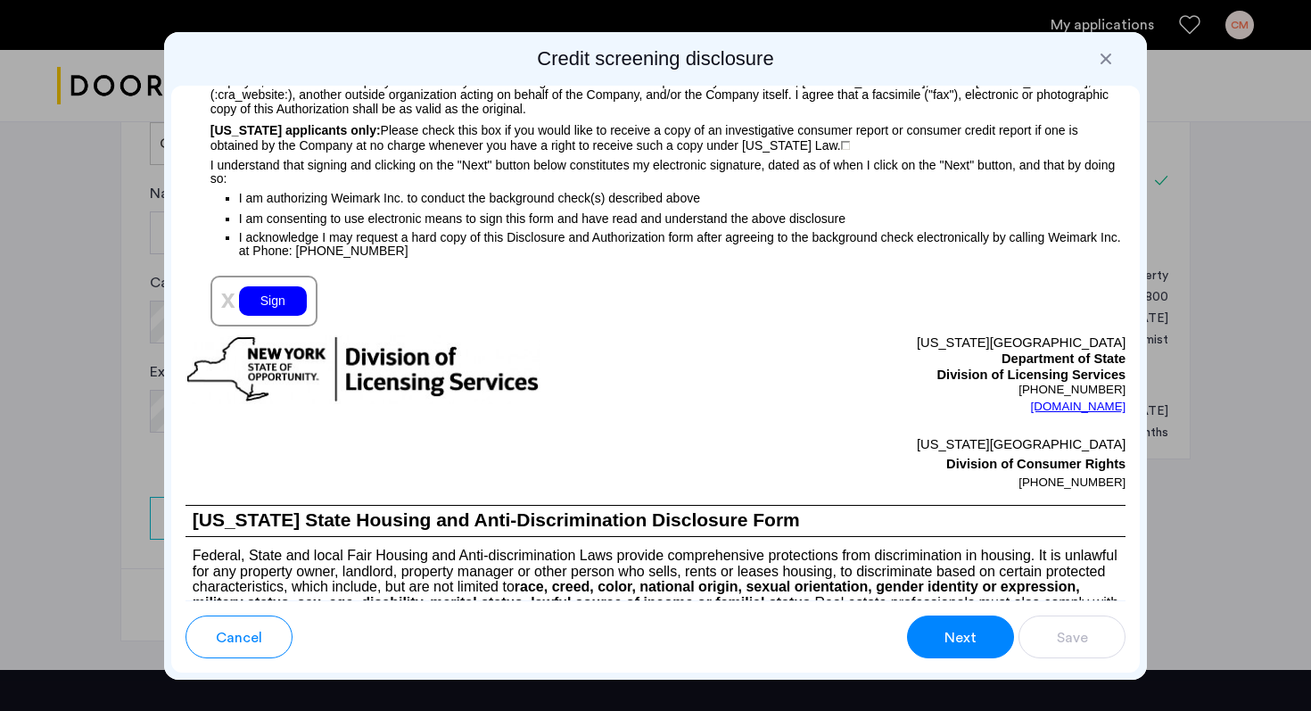
scroll to position [1989, 0]
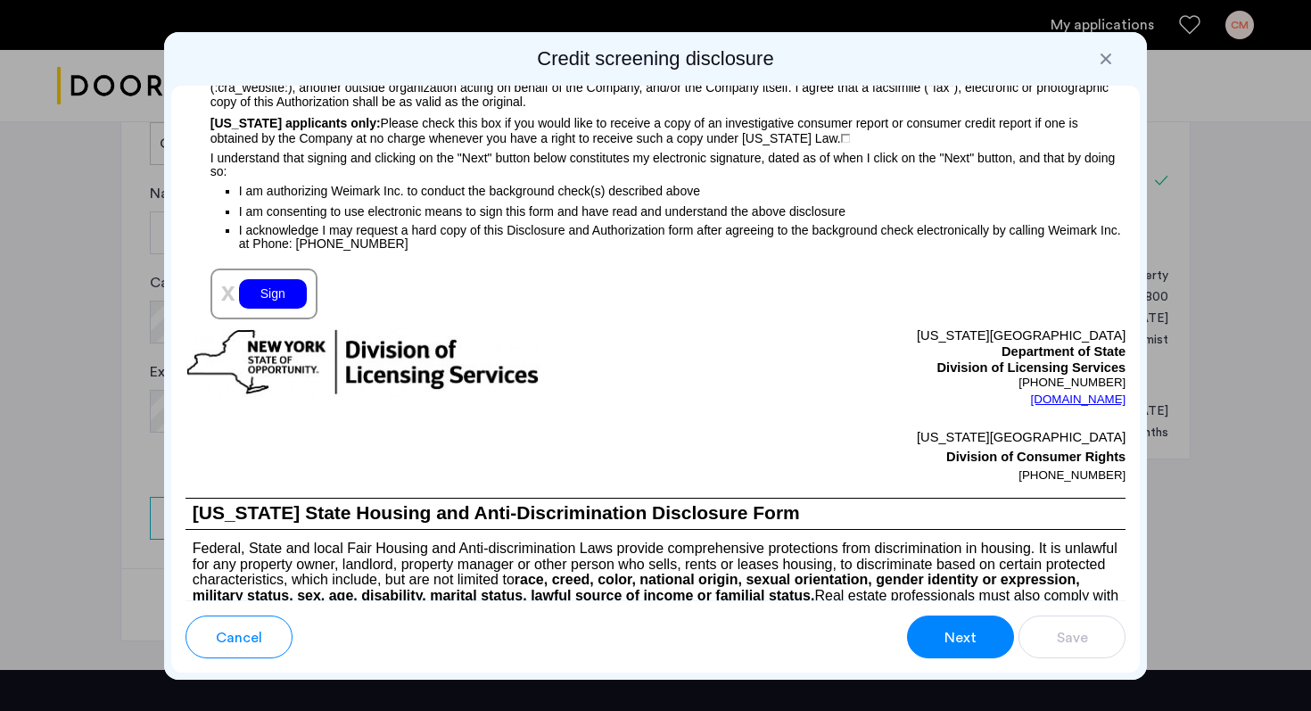
click at [981, 648] on button "Next" at bounding box center [960, 636] width 107 height 43
click at [272, 308] on div "Sign" at bounding box center [273, 293] width 68 height 29
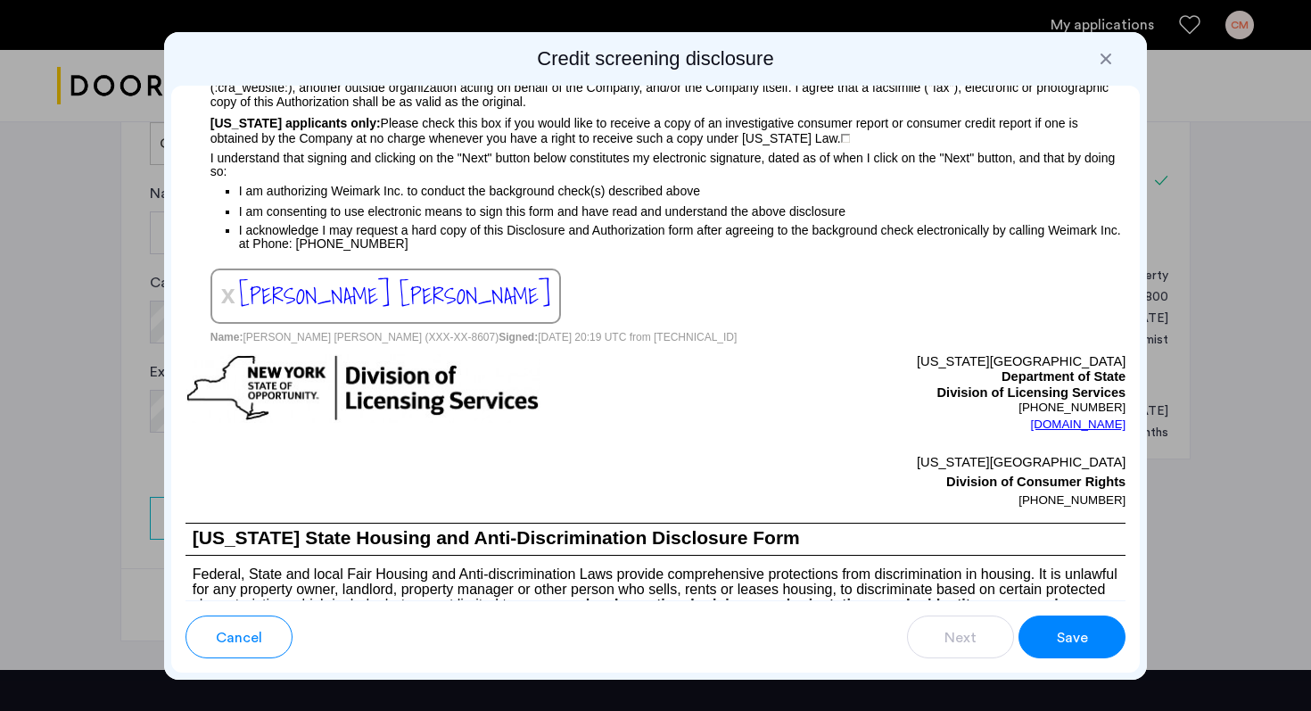
click at [1055, 634] on div "Save" at bounding box center [1072, 637] width 34 height 21
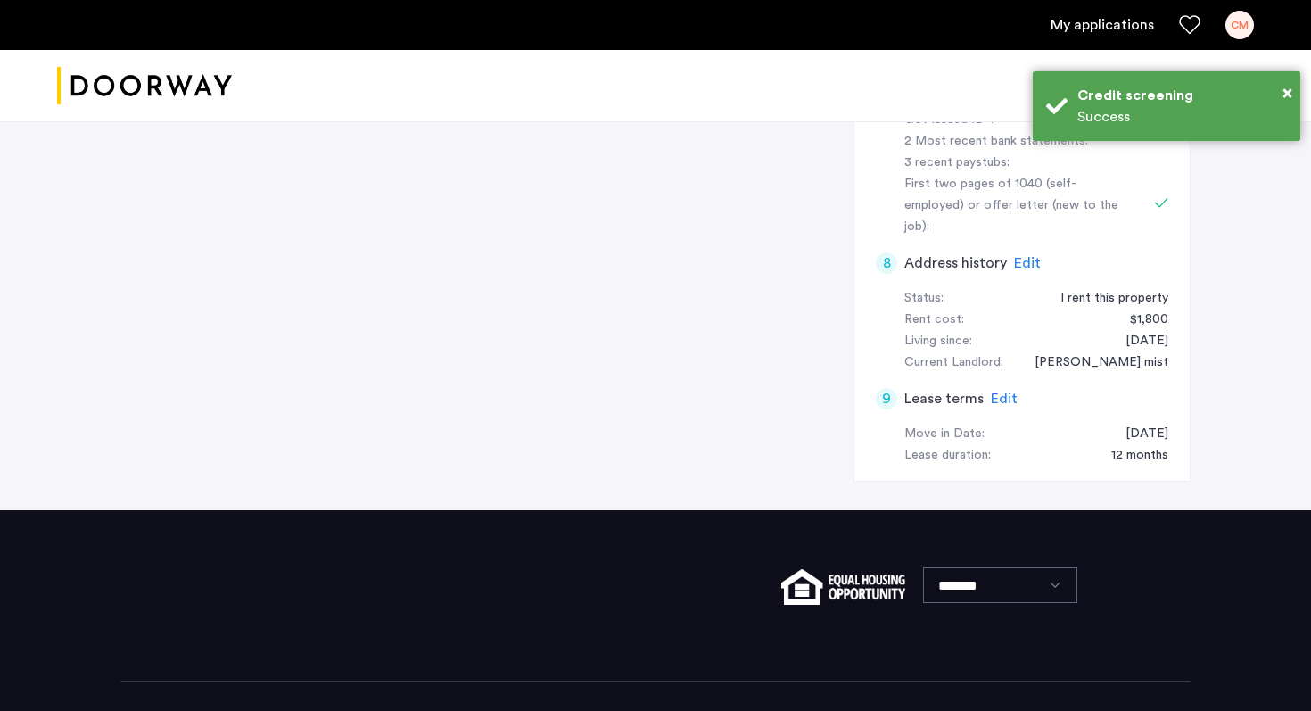
scroll to position [0, 0]
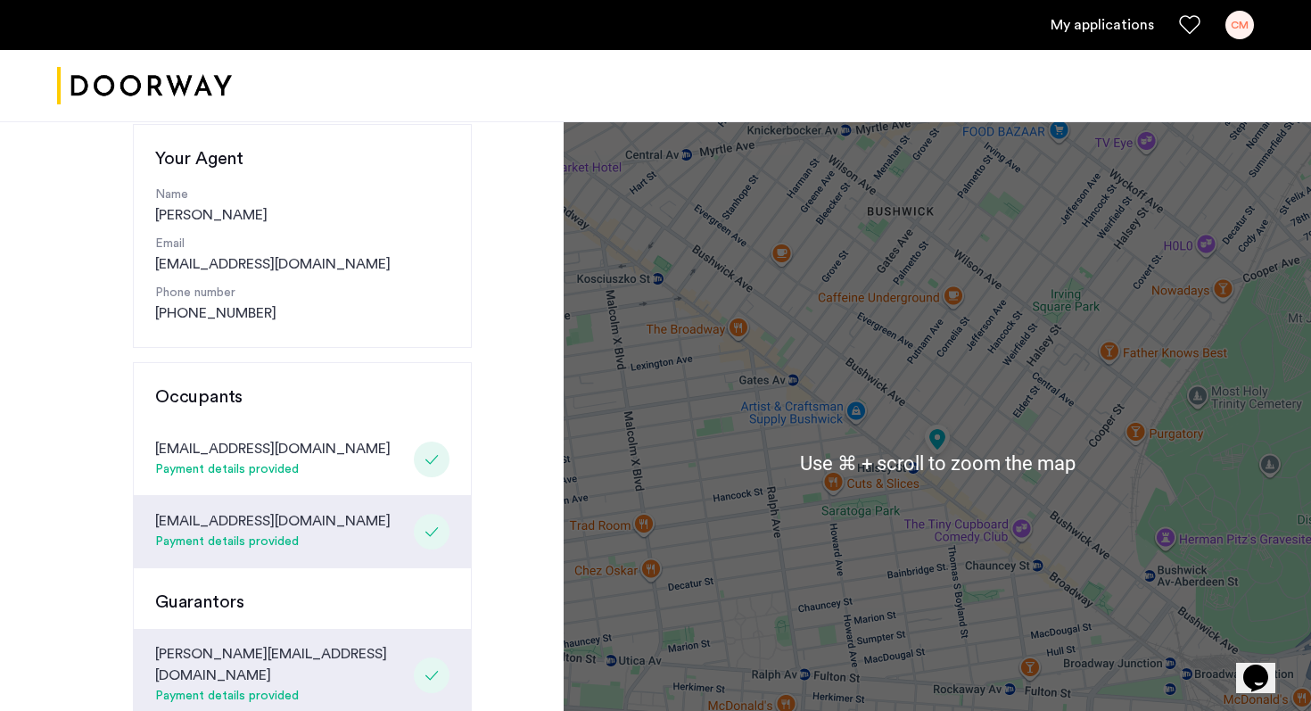
scroll to position [179, 0]
